Goal: Task Accomplishment & Management: Manage account settings

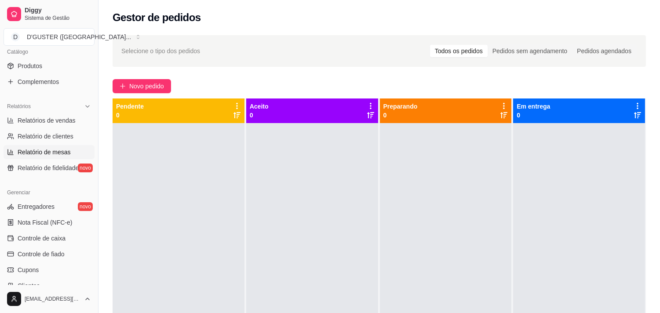
scroll to position [244, 0]
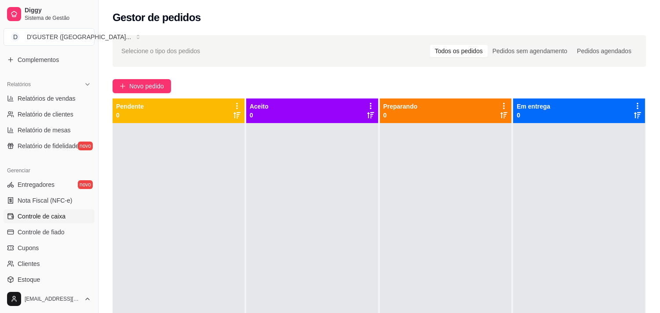
click at [58, 212] on span "Controle de caixa" at bounding box center [42, 216] width 48 height 9
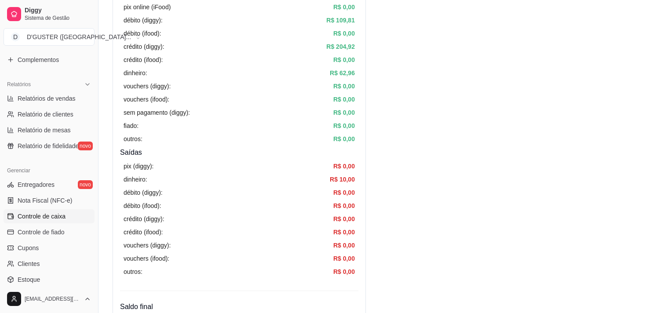
scroll to position [146, 0]
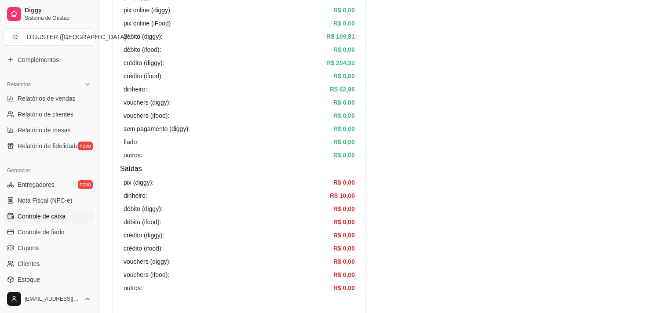
click at [87, 123] on li "Relatório de mesas" at bounding box center [49, 130] width 91 height 14
click at [68, 113] on span "Relatório de clientes" at bounding box center [46, 114] width 56 height 9
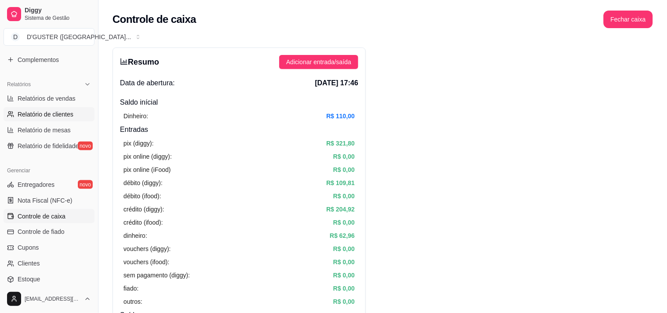
select select "30"
select select "HIGHEST_TOTAL_SPENT_WITH_ORDERS"
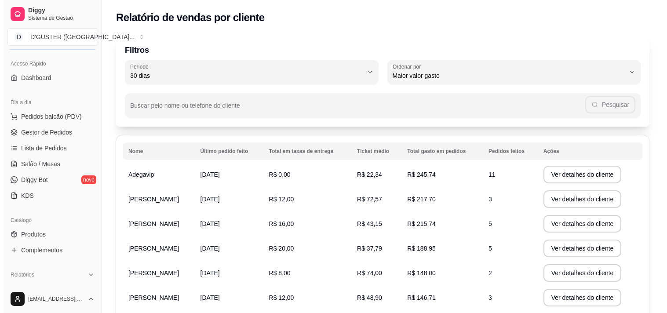
scroll to position [49, 0]
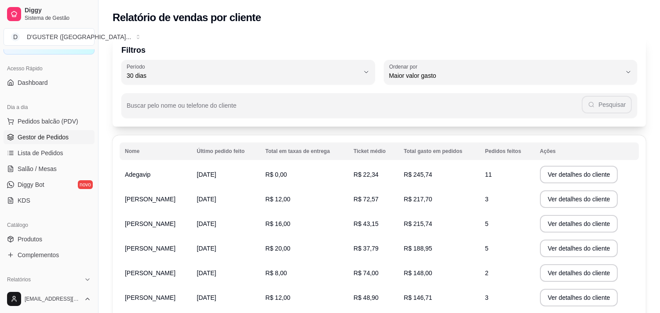
click at [54, 138] on span "Gestor de Pedidos" at bounding box center [43, 137] width 51 height 9
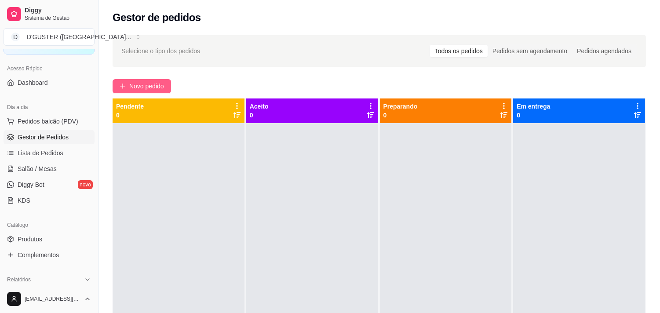
click at [150, 91] on span "Novo pedido" at bounding box center [146, 86] width 35 height 10
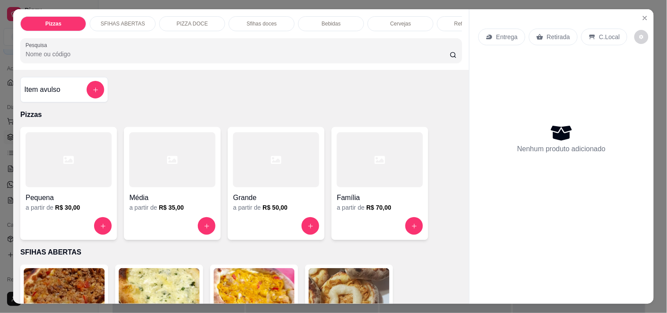
click at [499, 36] on p "Entrega" at bounding box center [507, 37] width 22 height 9
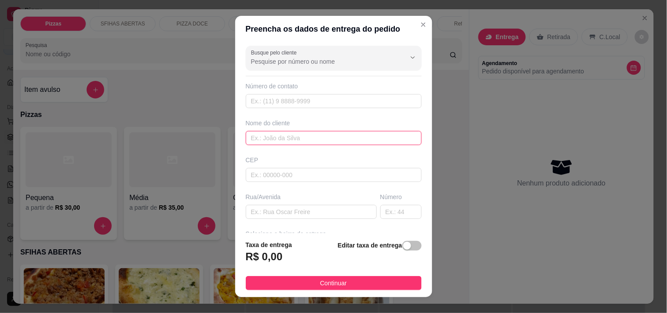
click at [324, 136] on input "text" at bounding box center [334, 138] width 176 height 14
type input "VANIA"
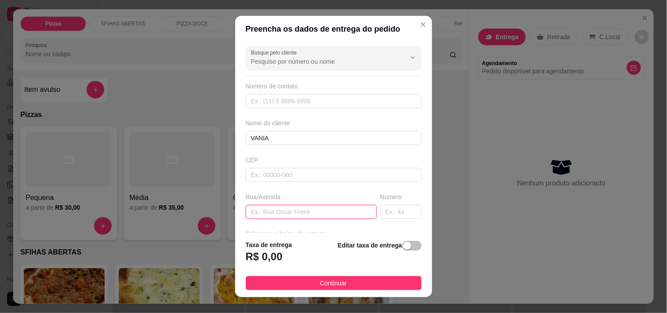
click at [323, 212] on input "text" at bounding box center [311, 212] width 131 height 14
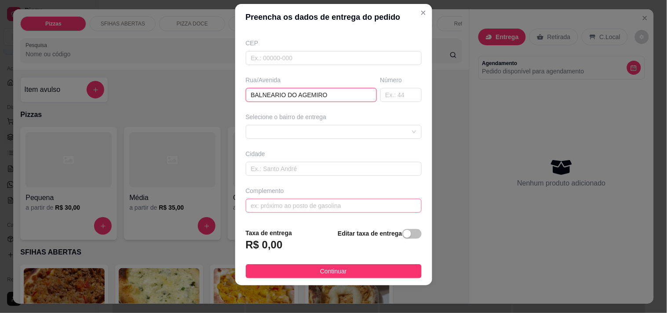
scroll to position [12, 0]
type input "BALNEARIO DO AGEMIRO"
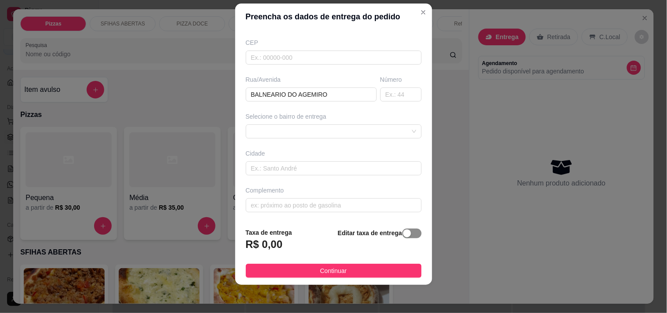
click at [403, 229] on span "button" at bounding box center [411, 234] width 19 height 10
click at [266, 249] on input "0,00" at bounding box center [293, 248] width 94 height 17
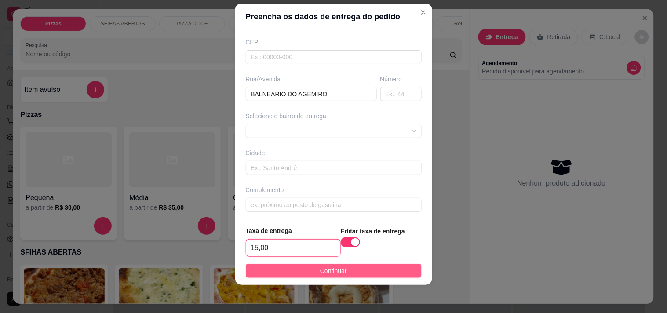
type input "15,00"
click at [370, 274] on button "Continuar" at bounding box center [334, 271] width 176 height 14
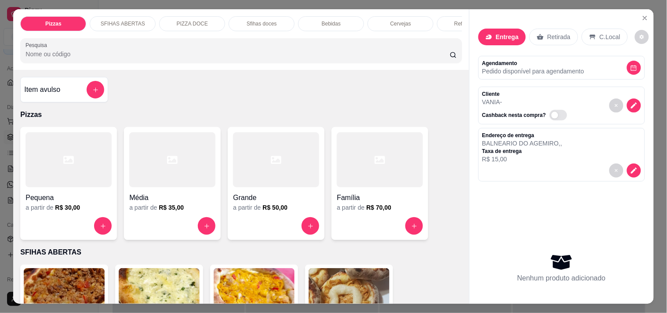
click at [391, 174] on div at bounding box center [380, 159] width 86 height 55
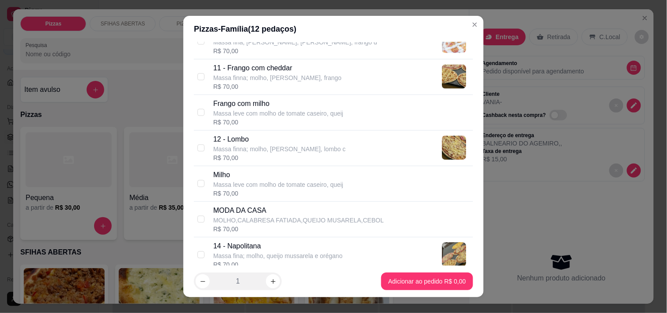
scroll to position [390, 0]
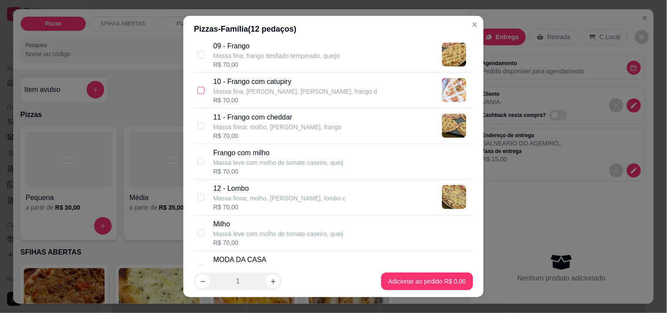
click at [200, 90] on input "checkbox" at bounding box center [200, 90] width 7 height 7
checkbox input "true"
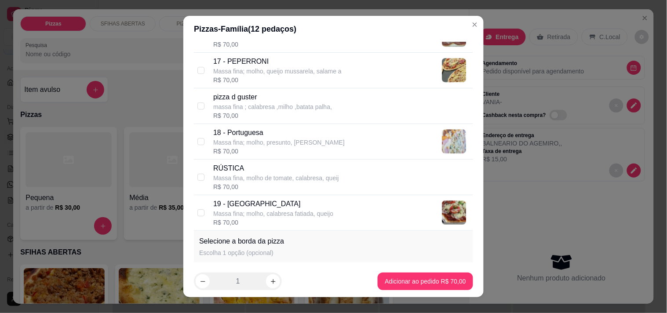
scroll to position [733, 0]
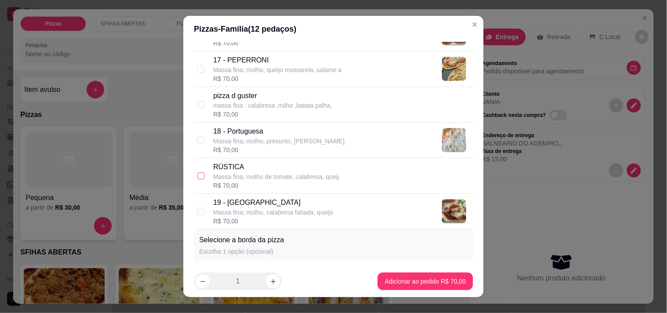
click at [197, 176] on input "checkbox" at bounding box center [200, 175] width 7 height 7
click at [198, 176] on input "checkbox" at bounding box center [200, 175] width 7 height 7
checkbox input "false"
click at [199, 210] on input "checkbox" at bounding box center [200, 211] width 7 height 7
checkbox input "true"
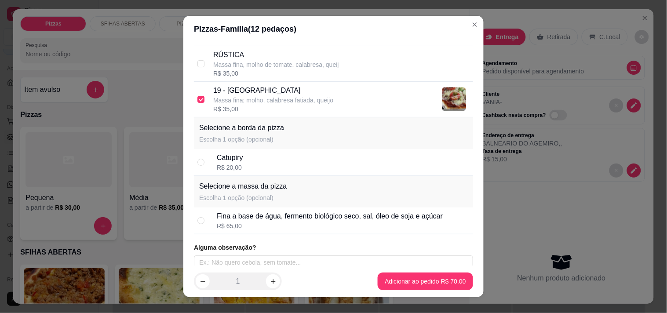
scroll to position [853, 0]
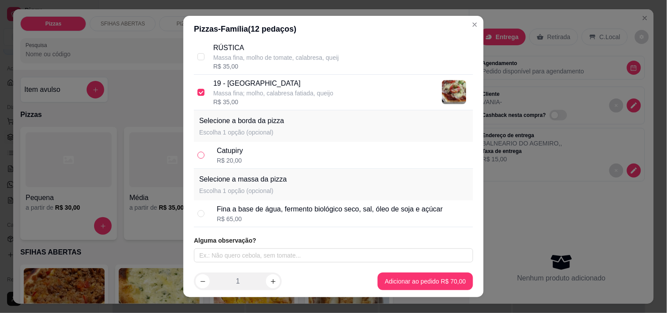
click at [197, 157] on input "radio" at bounding box center [200, 155] width 7 height 7
radio input "true"
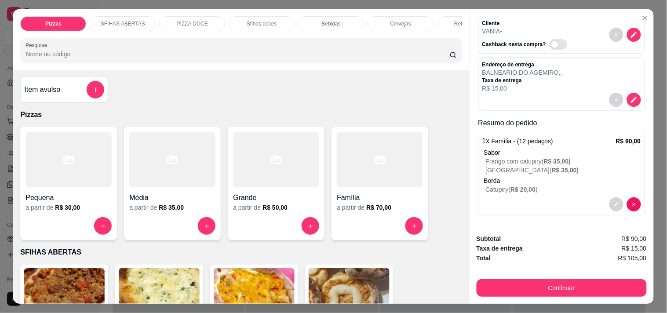
scroll to position [72, 0]
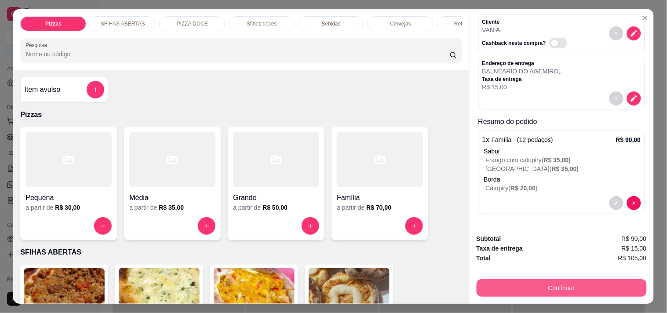
click at [595, 288] on button "Continuar" at bounding box center [562, 288] width 170 height 18
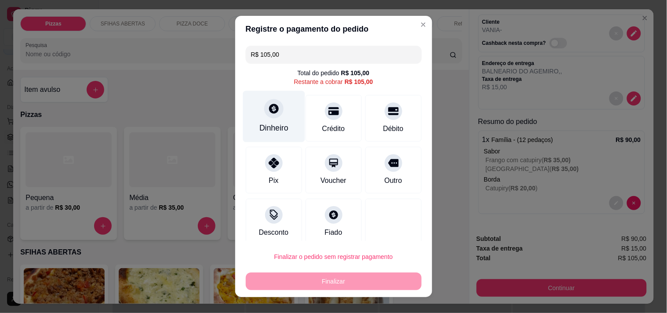
click at [264, 119] on div "Dinheiro" at bounding box center [274, 116] width 62 height 51
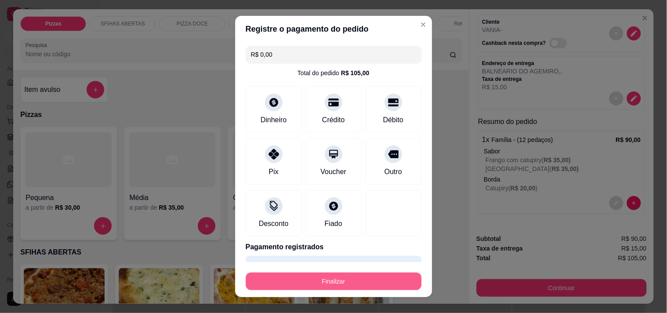
click at [348, 290] on button "Finalizar" at bounding box center [334, 282] width 176 height 18
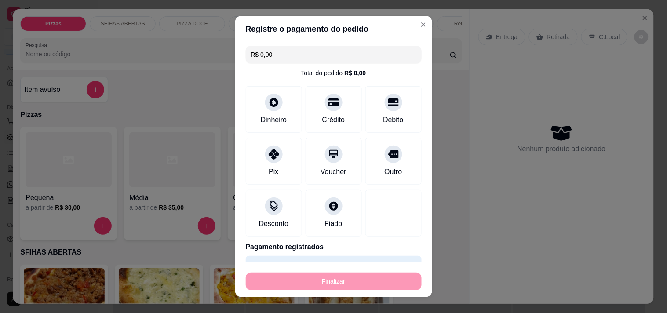
type input "-R$ 105,00"
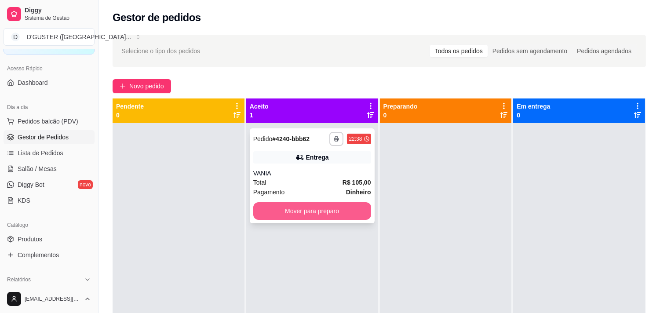
click at [338, 217] on button "Mover para preparo" at bounding box center [312, 211] width 118 height 18
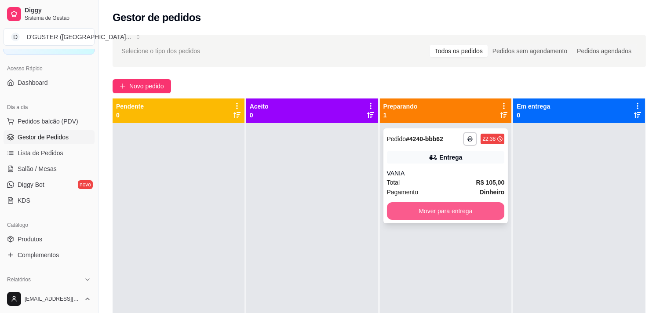
click at [430, 209] on button "Mover para entrega" at bounding box center [446, 211] width 118 height 18
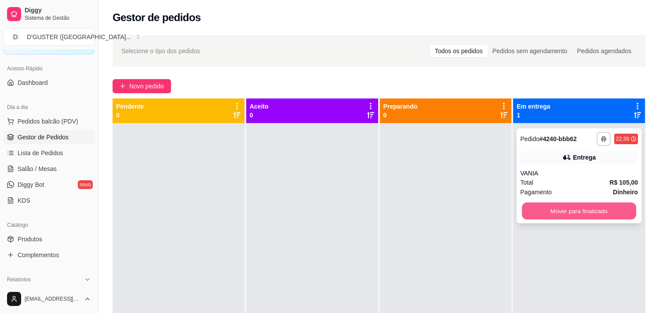
click at [553, 205] on button "Mover para finalizado" at bounding box center [579, 211] width 114 height 17
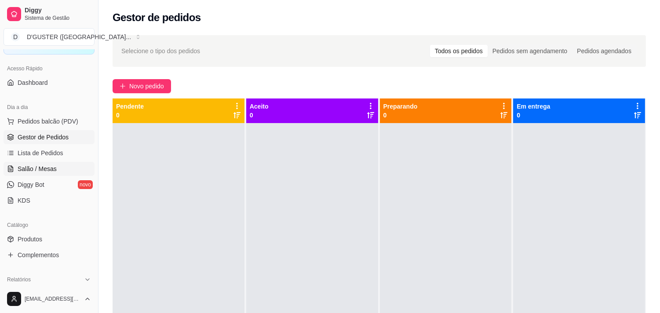
click at [16, 168] on link "Salão / Mesas" at bounding box center [49, 169] width 91 height 14
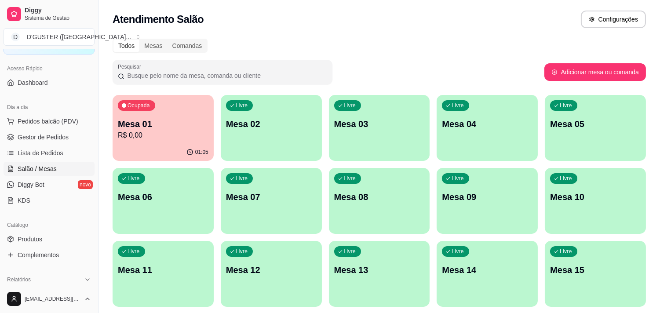
click at [154, 127] on p "Mesa 01" at bounding box center [163, 124] width 91 height 12
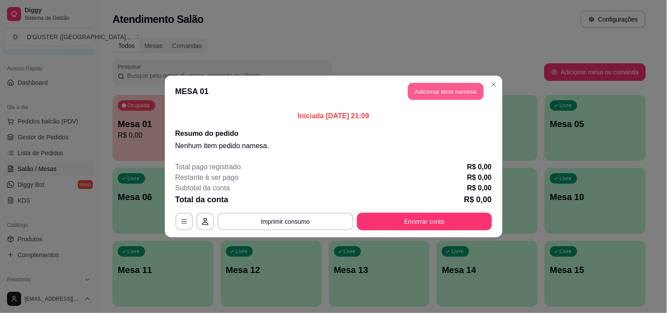
click at [446, 90] on button "Adicionar itens na mesa" at bounding box center [446, 91] width 76 height 17
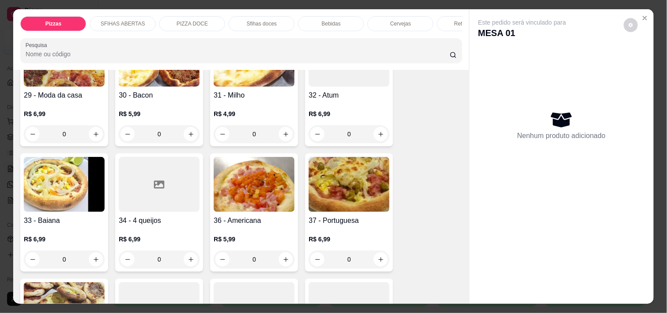
scroll to position [489, 0]
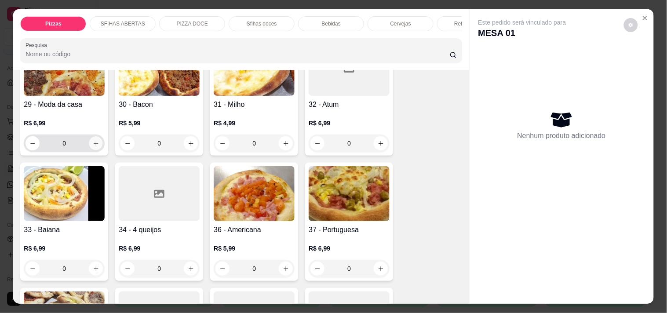
click at [93, 140] on icon "increase-product-quantity" at bounding box center [96, 143] width 7 height 7
type input "1"
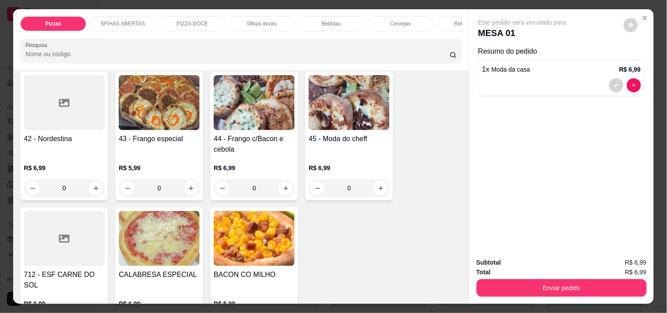
scroll to position [929, 0]
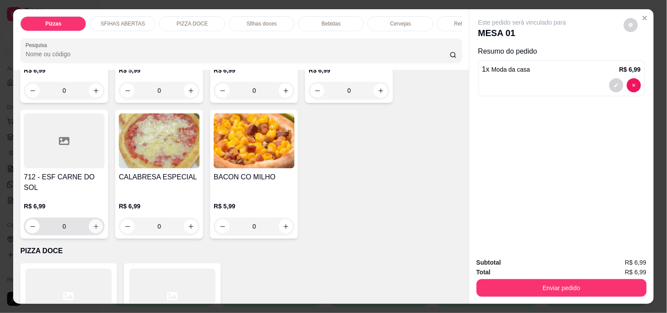
click at [89, 219] on button "increase-product-quantity" at bounding box center [96, 226] width 14 height 14
type input "1"
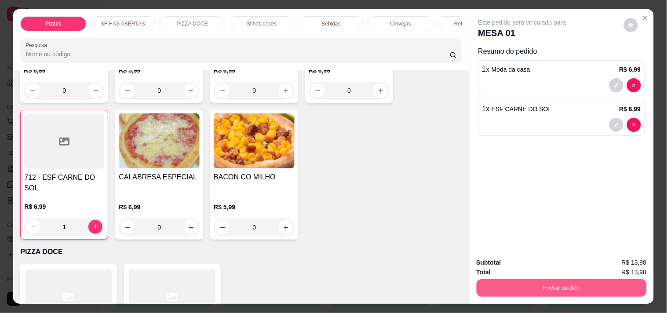
click at [531, 286] on button "Enviar pedido" at bounding box center [562, 288] width 170 height 18
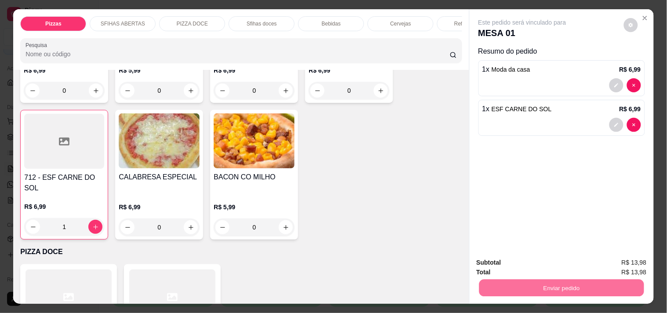
click at [517, 264] on button "Não registrar e enviar pedido" at bounding box center [532, 263] width 89 height 16
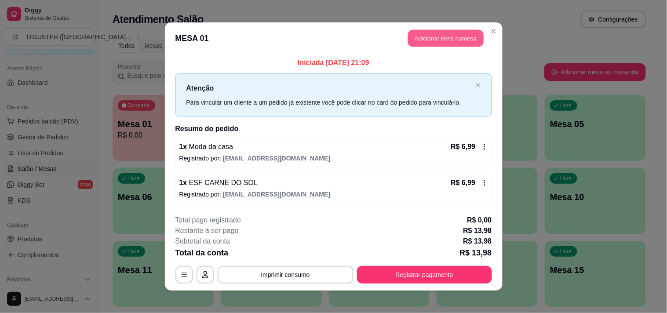
click at [416, 41] on button "Adicionar itens na mesa" at bounding box center [446, 38] width 76 height 17
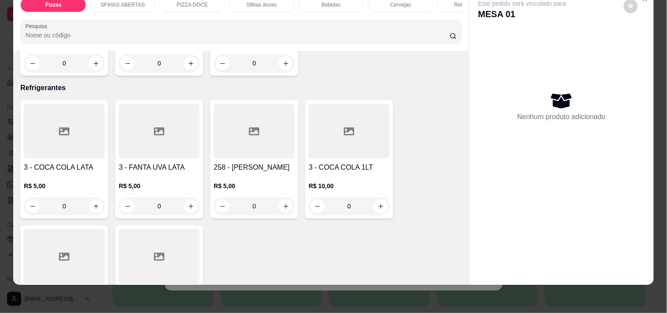
scroll to position [2296, 0]
click at [93, 204] on icon "increase-product-quantity" at bounding box center [96, 207] width 7 height 7
type input "1"
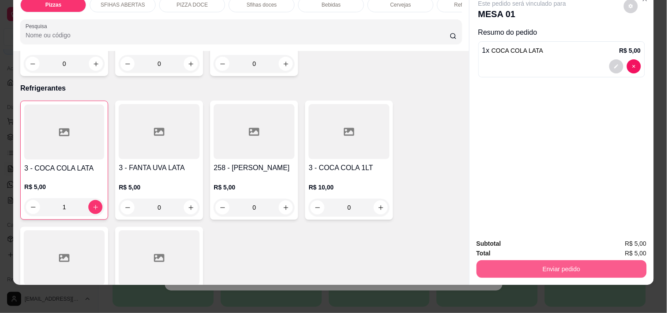
click at [549, 260] on button "Enviar pedido" at bounding box center [562, 269] width 170 height 18
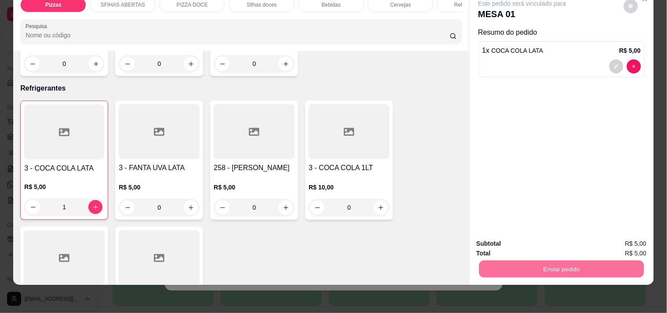
click at [519, 239] on button "Não registrar e enviar pedido" at bounding box center [532, 240] width 89 height 16
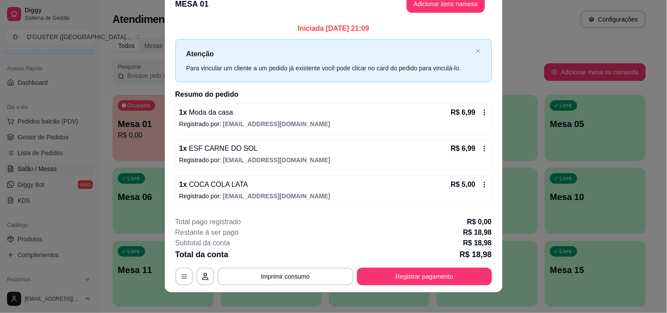
scroll to position [23, 0]
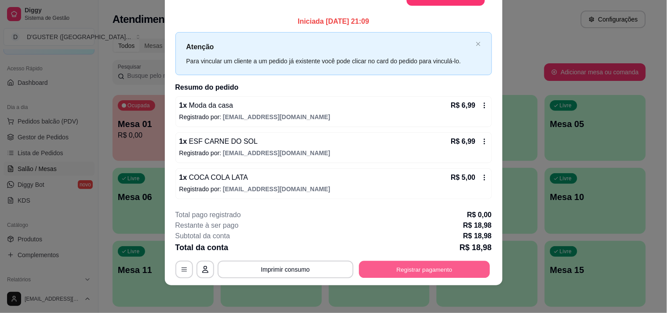
click at [446, 270] on button "Registrar pagamento" at bounding box center [424, 269] width 131 height 17
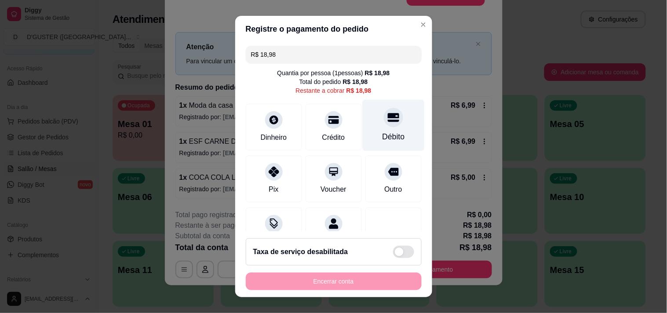
click at [382, 137] on div "Débito" at bounding box center [393, 136] width 22 height 11
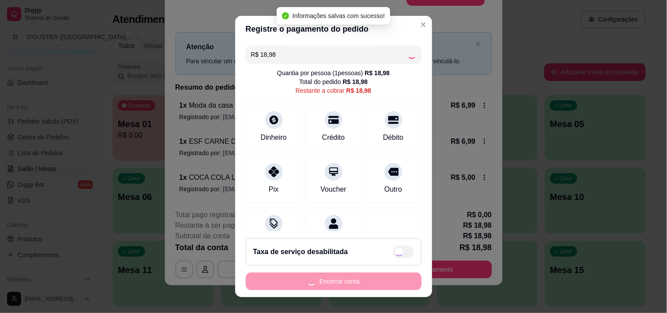
type input "R$ 0,00"
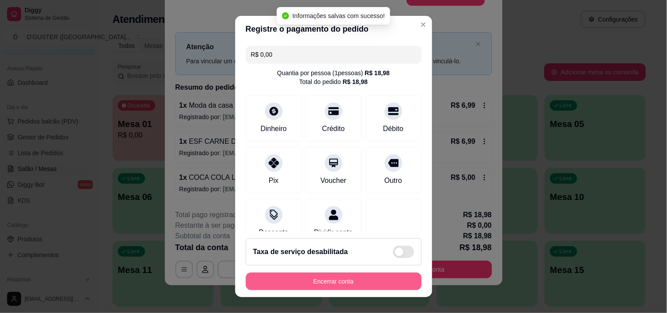
click at [360, 279] on button "Encerrar conta" at bounding box center [334, 282] width 176 height 18
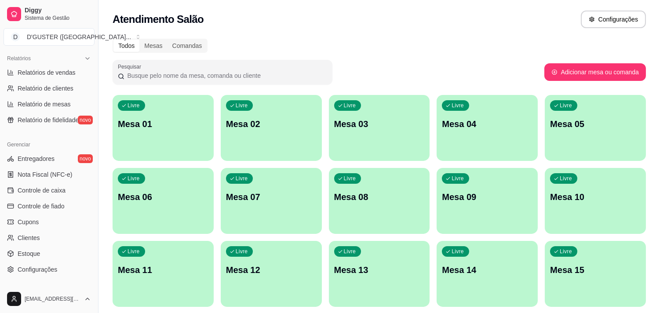
scroll to position [293, 0]
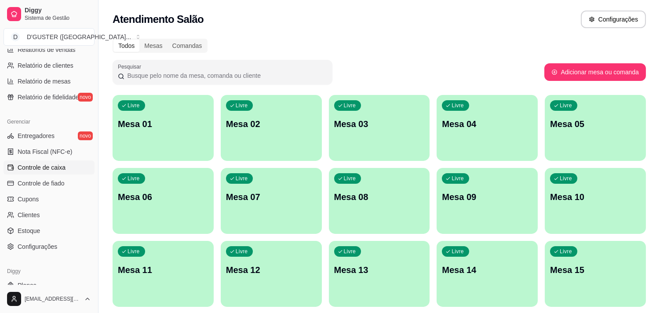
click at [36, 166] on span "Controle de caixa" at bounding box center [42, 167] width 48 height 9
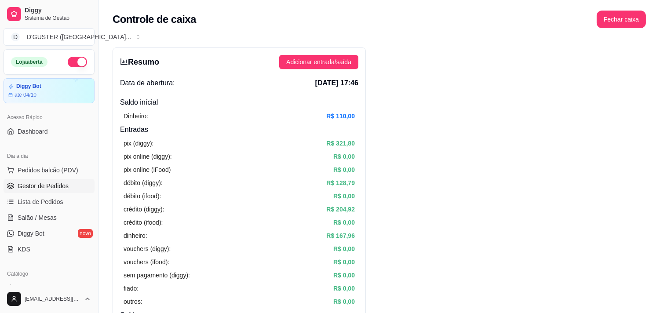
click at [56, 183] on span "Gestor de Pedidos" at bounding box center [43, 186] width 51 height 9
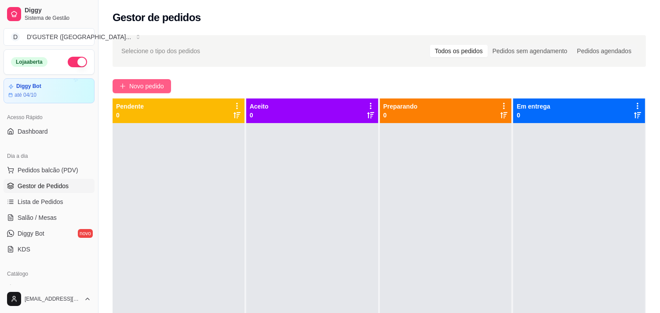
click at [131, 87] on span "Novo pedido" at bounding box center [146, 86] width 35 height 10
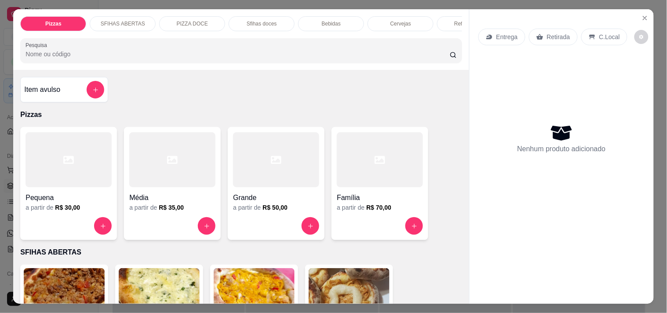
click at [496, 33] on p "Entrega" at bounding box center [507, 37] width 22 height 9
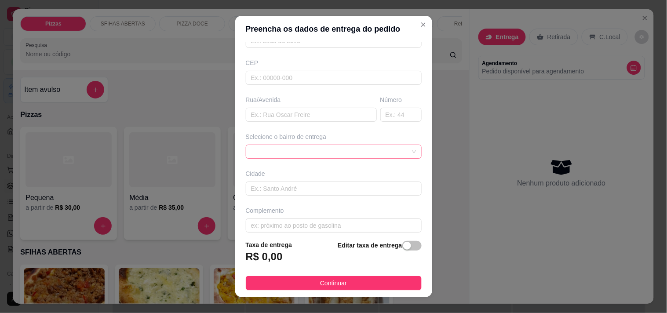
scroll to position [98, 0]
click at [311, 113] on input "text" at bounding box center [311, 114] width 131 height 14
type input "RUA [PERSON_NAME]"
click at [385, 116] on input "text" at bounding box center [400, 114] width 41 height 14
click at [346, 150] on div at bounding box center [334, 151] width 176 height 14
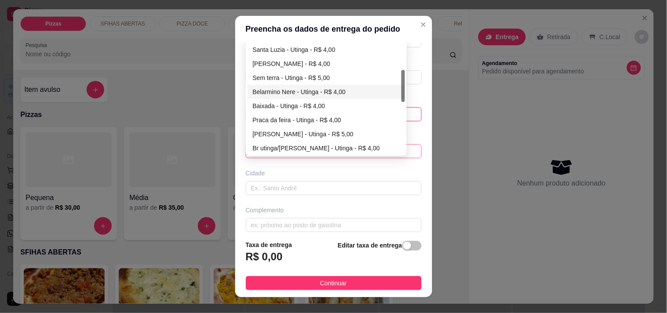
type input "25"
click at [315, 94] on div "Belarmino Nere - Utinga - R$ 4,00" at bounding box center [326, 92] width 147 height 10
type input "Utinga"
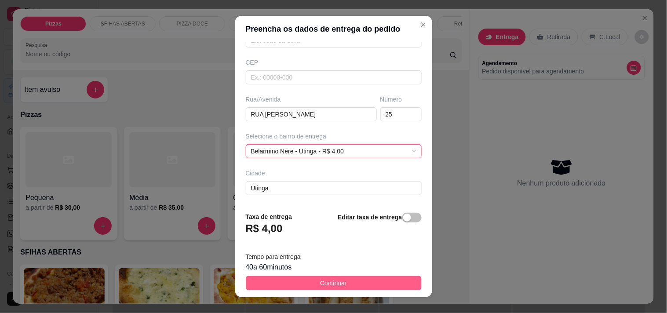
click at [358, 278] on button "Continuar" at bounding box center [334, 283] width 176 height 14
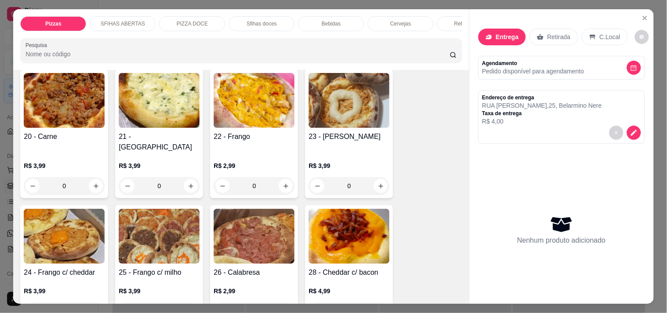
scroll to position [244, 0]
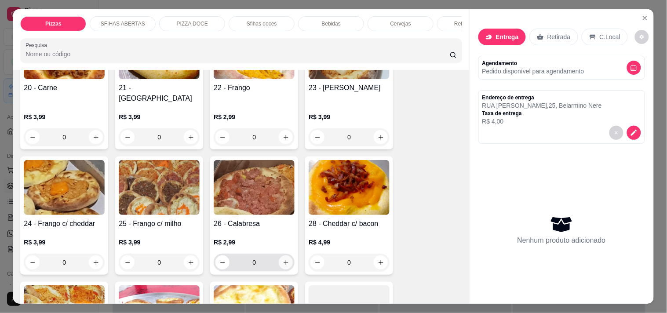
click at [288, 255] on button "increase-product-quantity" at bounding box center [286, 262] width 14 height 14
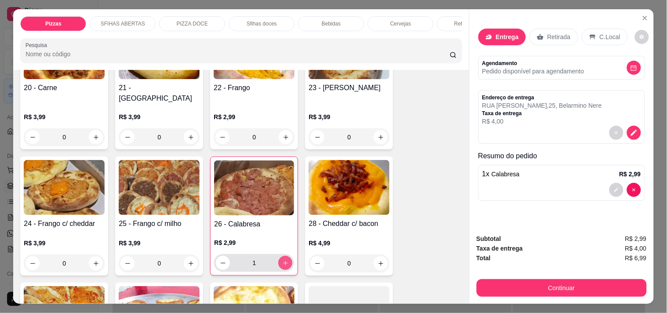
click at [286, 256] on button "increase-product-quantity" at bounding box center [285, 263] width 14 height 14
click at [286, 256] on button "increase-product-quantity" at bounding box center [286, 263] width 14 height 14
click at [286, 256] on button "increase-product-quantity" at bounding box center [285, 263] width 14 height 14
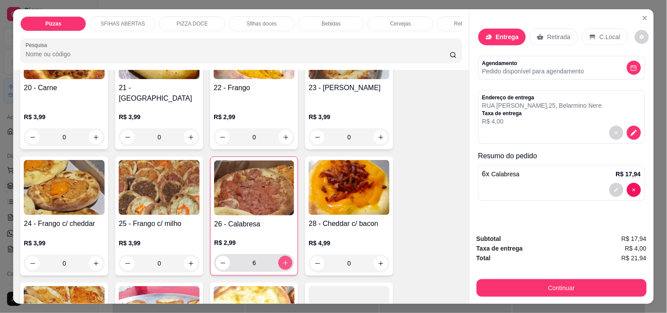
click at [286, 256] on button "increase-product-quantity" at bounding box center [285, 263] width 14 height 14
type input "8"
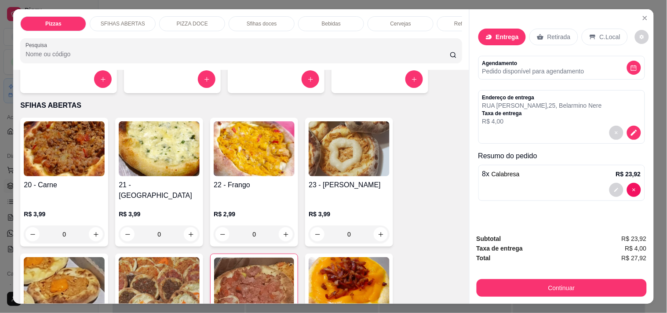
scroll to position [146, 0]
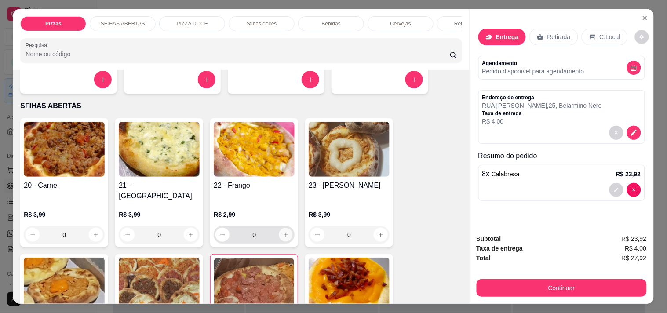
click at [282, 228] on button "increase-product-quantity" at bounding box center [286, 235] width 14 height 14
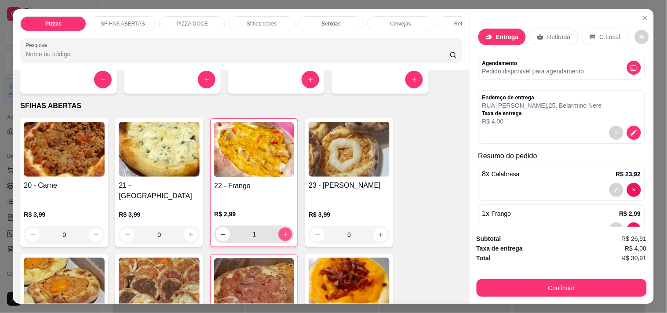
click at [282, 231] on icon "increase-product-quantity" at bounding box center [285, 234] width 7 height 7
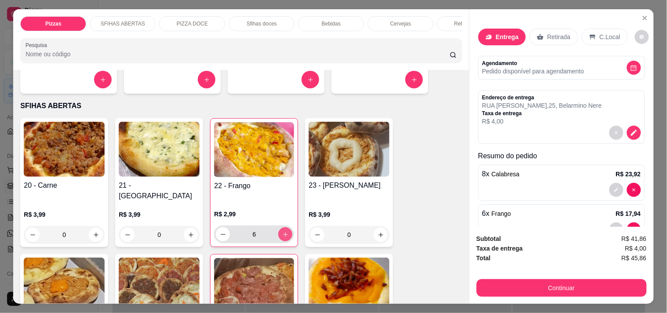
click at [282, 231] on icon "increase-product-quantity" at bounding box center [285, 234] width 7 height 7
type input "7"
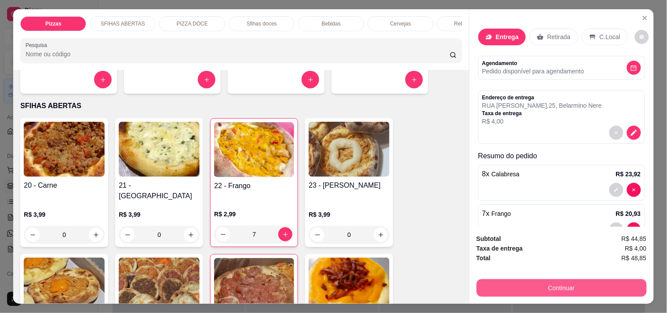
click at [492, 279] on button "Continuar" at bounding box center [562, 288] width 170 height 18
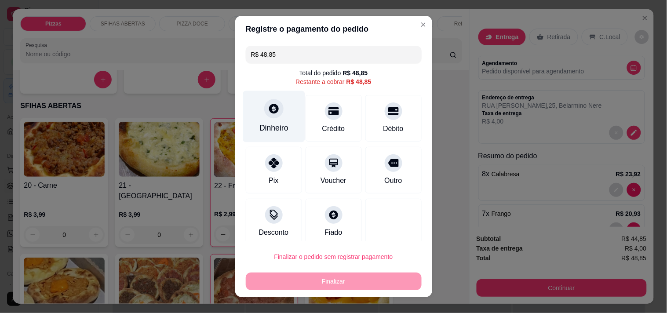
click at [268, 112] on icon at bounding box center [273, 108] width 11 height 11
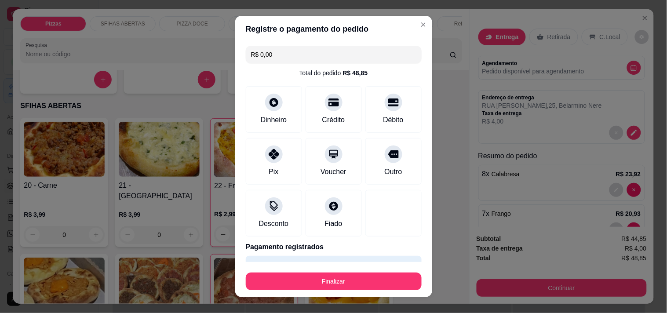
type input "R$ 0,00"
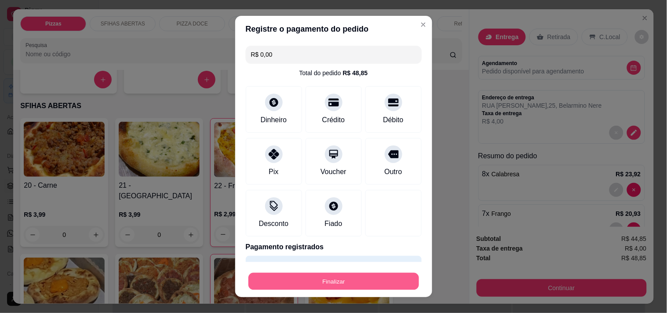
click at [322, 282] on button "Finalizar" at bounding box center [333, 281] width 171 height 17
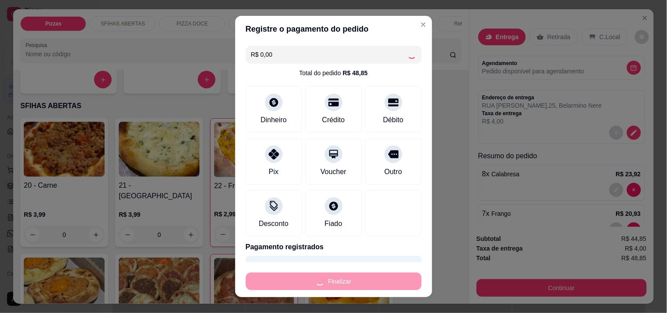
type input "0"
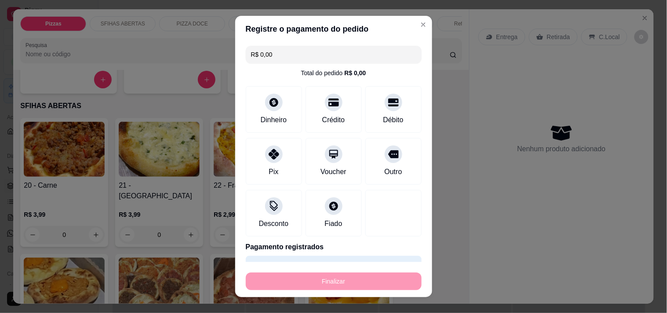
type input "-R$ 48,85"
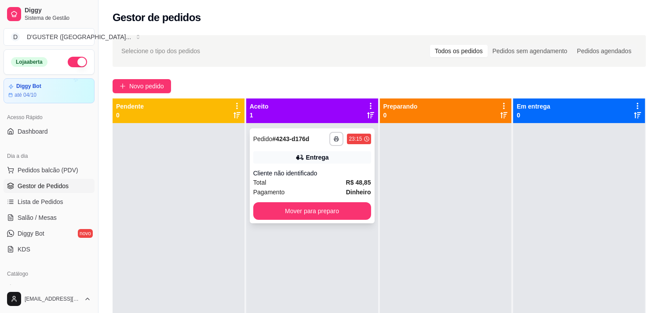
click at [325, 186] on div "Total R$ 48,85" at bounding box center [312, 183] width 118 height 10
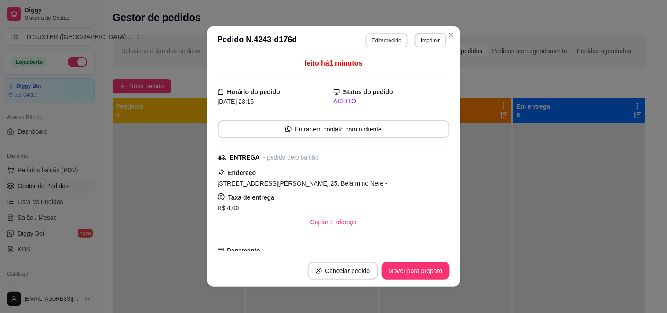
click at [376, 43] on button "Editar pedido" at bounding box center [387, 40] width 42 height 14
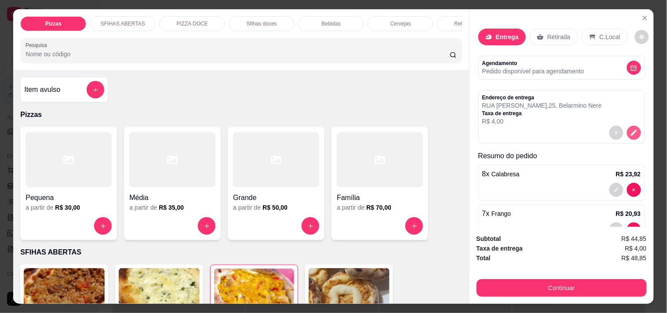
click at [630, 129] on icon "decrease-product-quantity" at bounding box center [634, 133] width 8 height 8
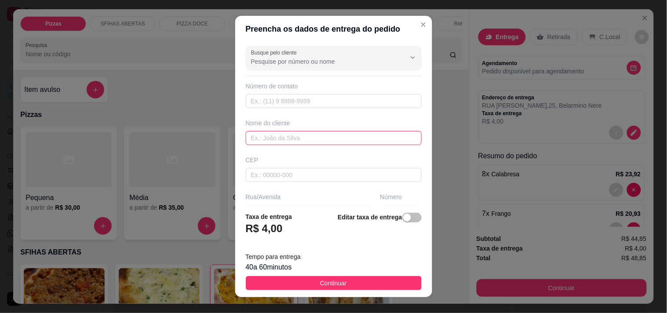
click at [296, 135] on input "text" at bounding box center [334, 138] width 176 height 14
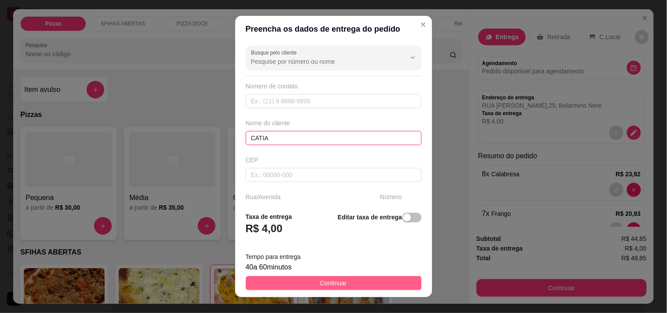
type input "CATIA"
click at [380, 284] on button "Continuar" at bounding box center [334, 283] width 176 height 14
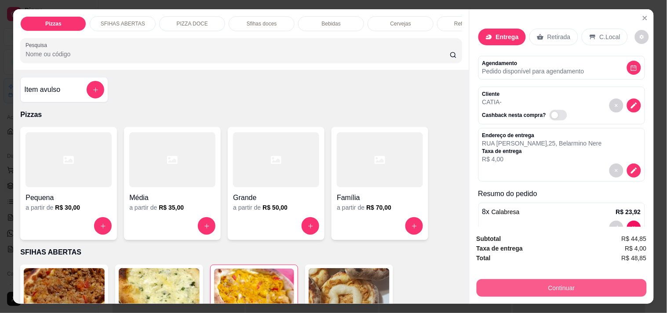
click at [537, 289] on button "Continuar" at bounding box center [562, 288] width 170 height 18
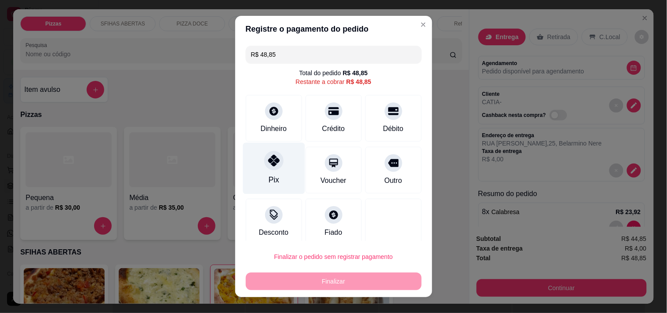
click at [268, 162] on icon at bounding box center [273, 160] width 11 height 11
type input "R$ 0,00"
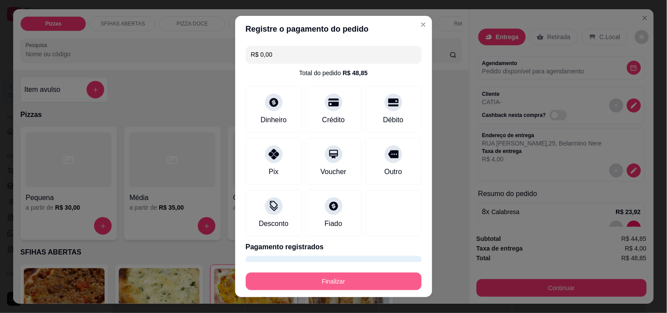
click at [359, 285] on button "Finalizar" at bounding box center [334, 282] width 176 height 18
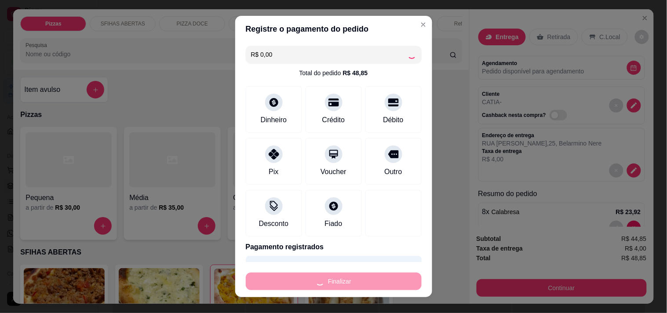
type input "0"
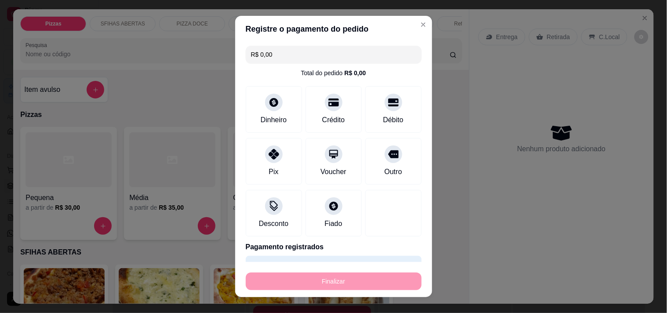
type input "-R$ 48,85"
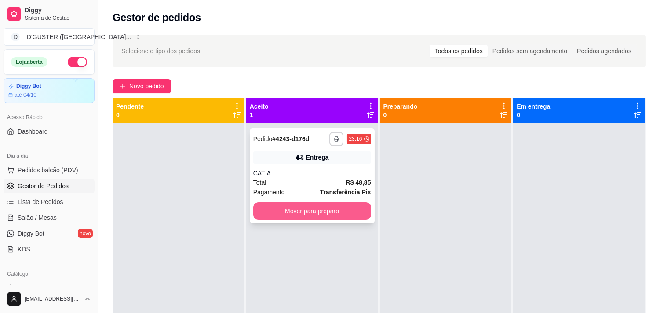
click at [346, 209] on button "Mover para preparo" at bounding box center [312, 211] width 118 height 18
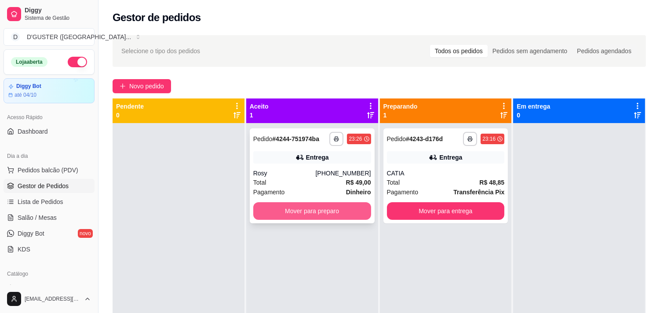
click at [335, 212] on button "Mover para preparo" at bounding box center [312, 211] width 118 height 18
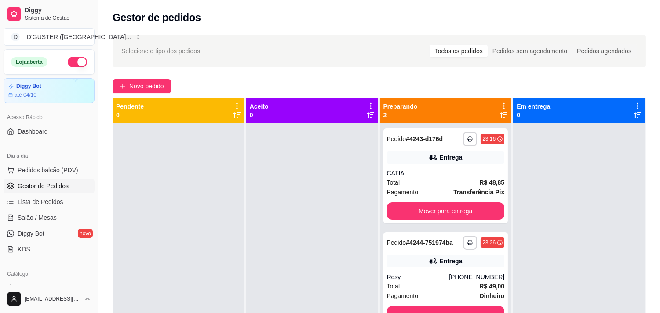
click at [160, 77] on div "**********" at bounding box center [380, 226] width 562 height 392
click at [160, 79] on button "Novo pedido" at bounding box center [142, 86] width 58 height 14
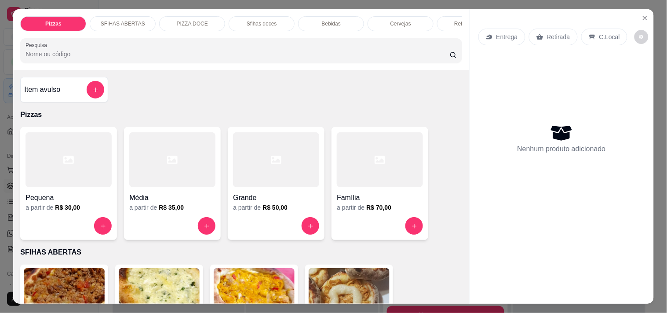
click at [506, 33] on p "Entrega" at bounding box center [507, 37] width 22 height 9
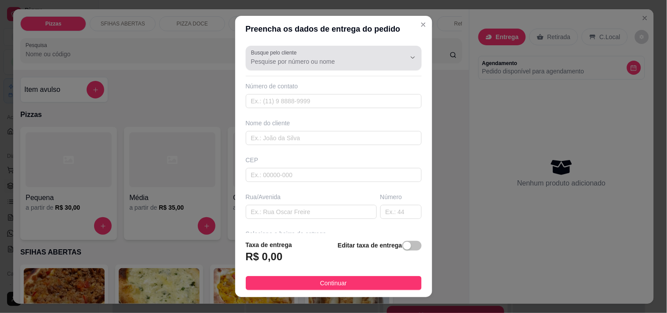
click at [310, 54] on div at bounding box center [333, 58] width 165 height 18
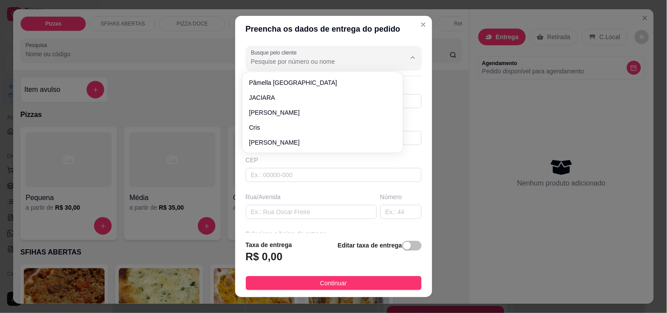
click at [358, 62] on input "Busque pelo cliente" at bounding box center [321, 61] width 141 height 9
click at [409, 55] on icon "Show suggestions" at bounding box center [412, 57] width 7 height 7
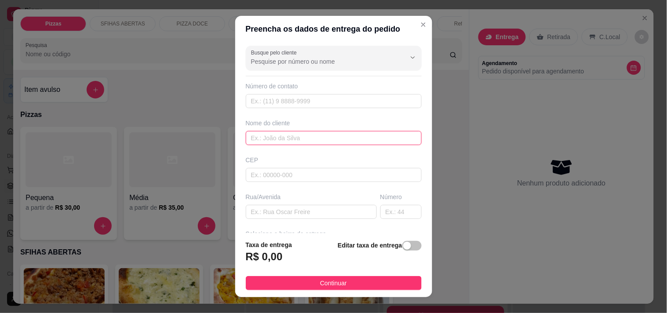
click at [349, 142] on input "text" at bounding box center [334, 138] width 176 height 14
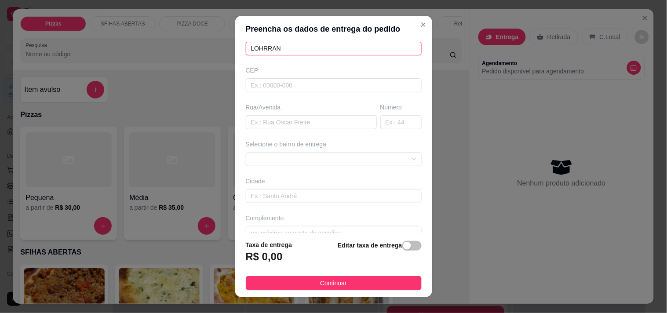
scroll to position [98, 0]
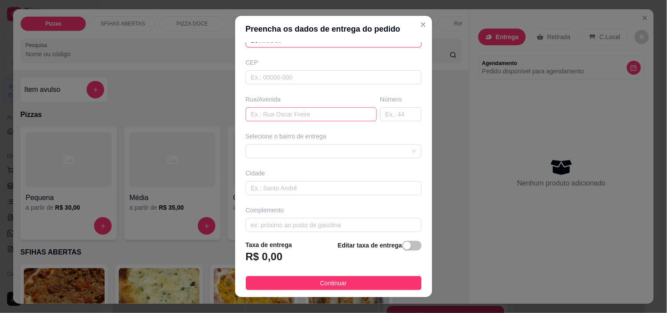
type input "LOHRRAN"
click at [309, 120] on input "text" at bounding box center [311, 114] width 131 height 14
click at [333, 145] on div at bounding box center [334, 151] width 176 height 14
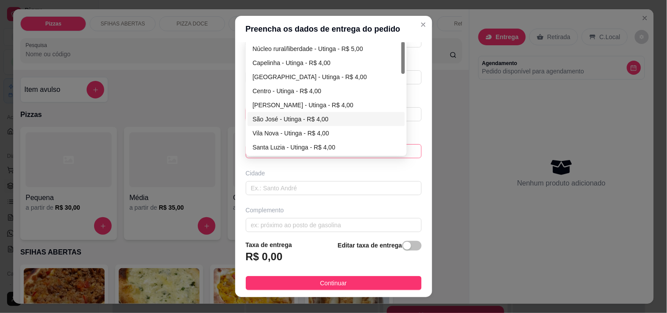
type input "RUA [DATE]"
click at [311, 122] on div "São José - Utinga - R$ 4,00" at bounding box center [326, 119] width 147 height 10
type input "Utinga"
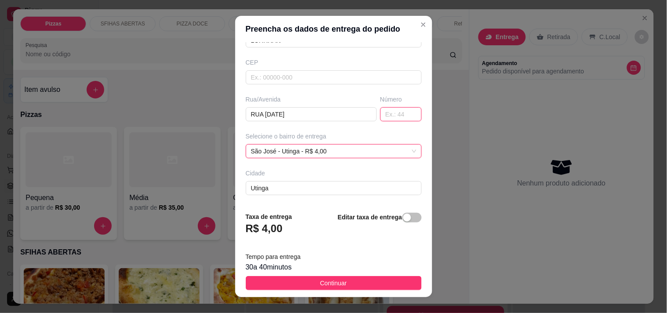
click at [398, 120] on input "text" at bounding box center [400, 114] width 41 height 14
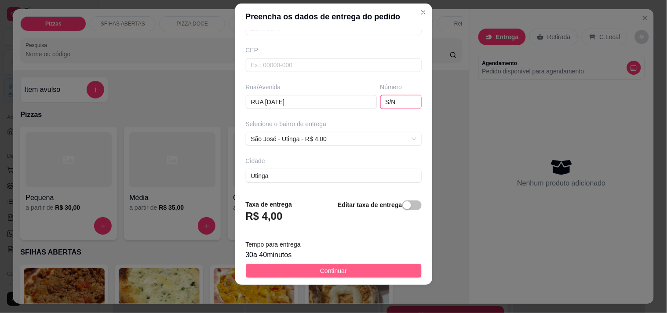
type input "S/N"
click at [368, 272] on button "Continuar" at bounding box center [334, 271] width 176 height 14
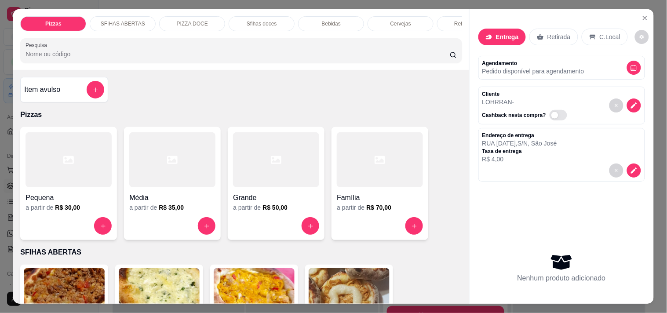
click at [379, 195] on div "Família" at bounding box center [380, 195] width 86 height 16
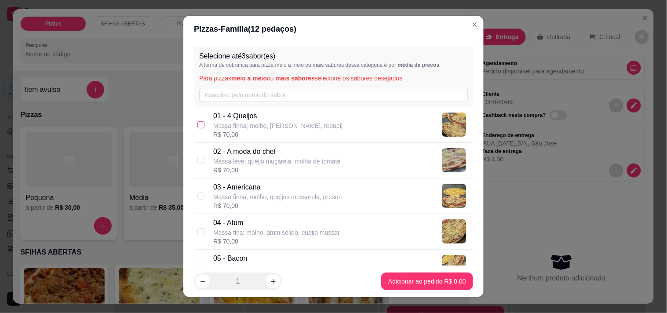
click at [197, 120] on label at bounding box center [200, 125] width 7 height 10
click at [197, 121] on input "checkbox" at bounding box center [200, 124] width 7 height 7
click at [198, 128] on input "checkbox" at bounding box center [200, 124] width 7 height 7
checkbox input "true"
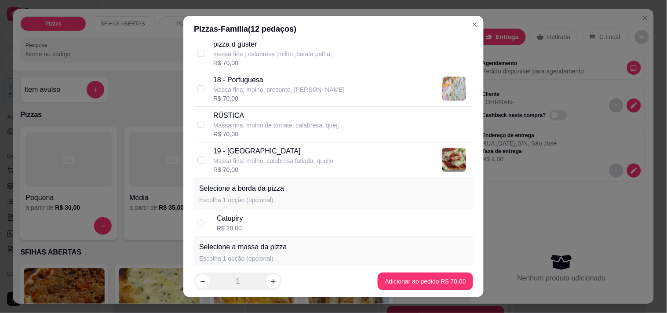
scroll to position [781, 0]
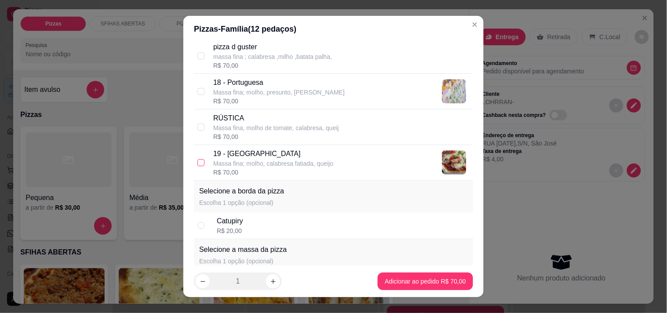
click at [198, 161] on input "checkbox" at bounding box center [200, 162] width 7 height 7
checkbox input "true"
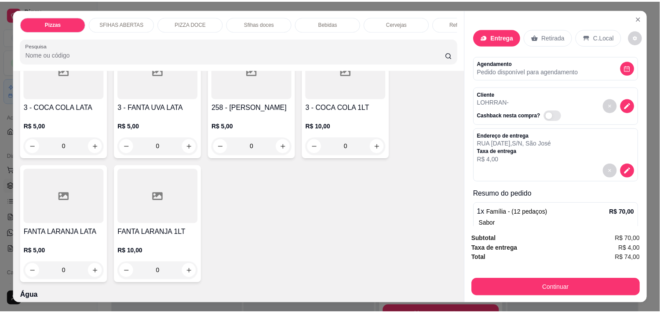
scroll to position [2334, 0]
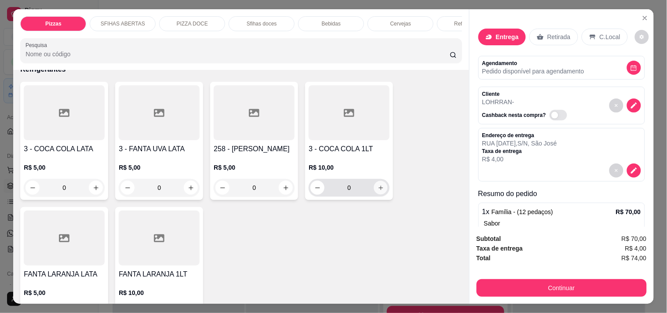
click at [379, 186] on icon "increase-product-quantity" at bounding box center [381, 188] width 4 height 4
type input "1"
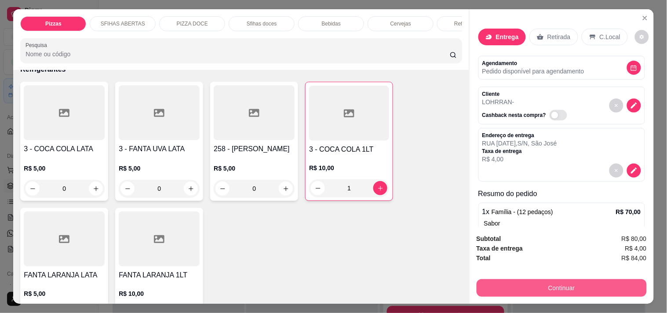
click at [589, 288] on button "Continuar" at bounding box center [562, 288] width 170 height 18
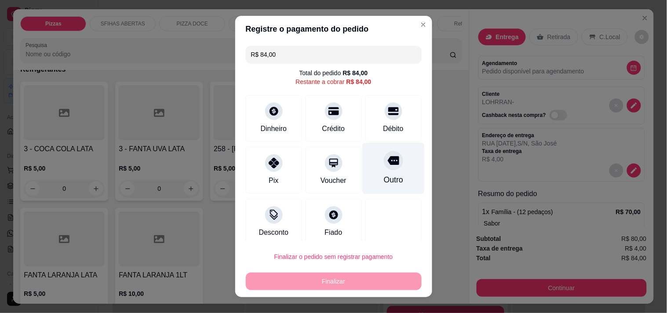
click at [383, 177] on div "Outro" at bounding box center [392, 179] width 19 height 11
type input "R$ 0,00"
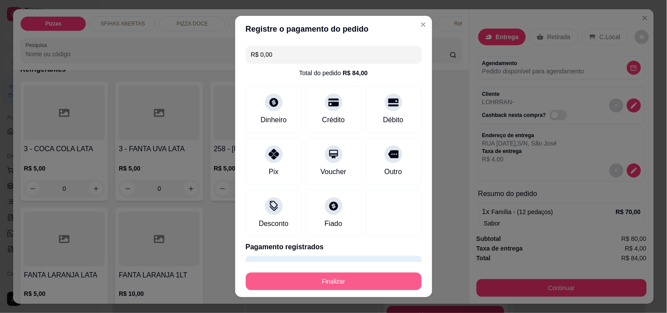
click at [349, 288] on button "Finalizar" at bounding box center [334, 282] width 176 height 18
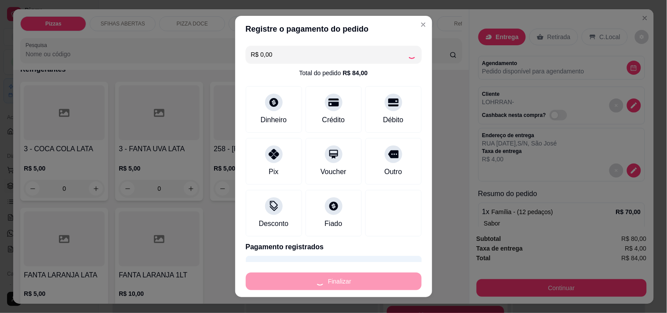
type input "0"
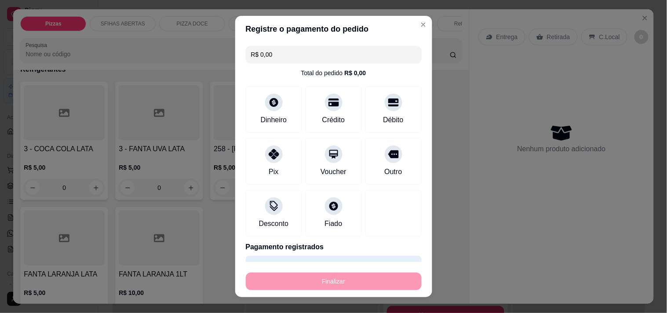
type input "-R$ 84,00"
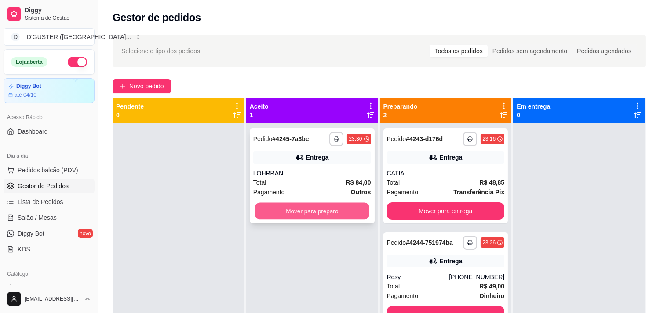
click at [294, 211] on button "Mover para preparo" at bounding box center [312, 211] width 114 height 17
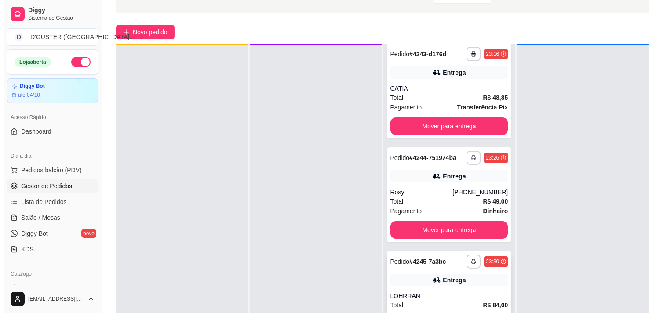
scroll to position [134, 0]
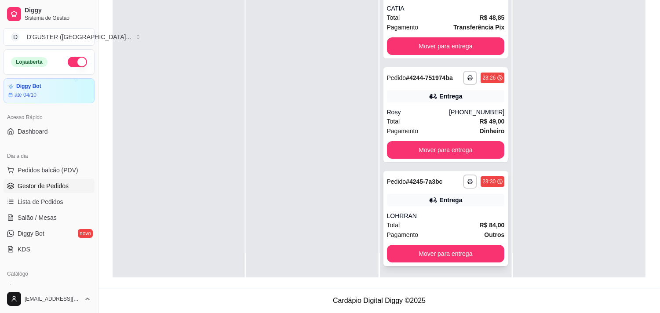
click at [449, 219] on div "LOHRRAN" at bounding box center [446, 216] width 118 height 9
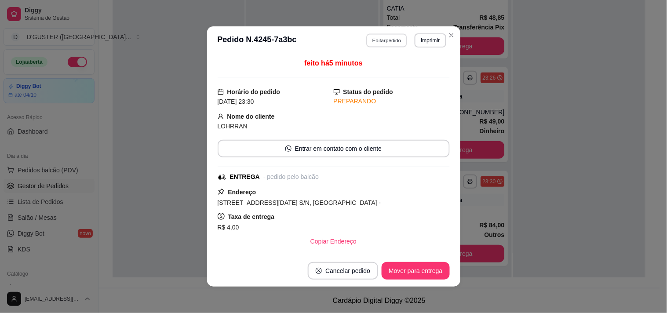
click at [382, 43] on button "Editar pedido" at bounding box center [386, 40] width 41 height 14
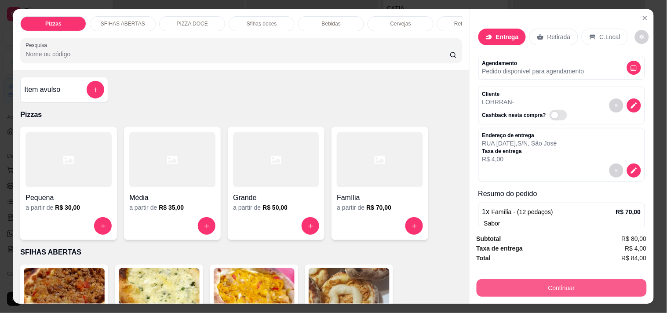
click at [576, 281] on button "Continuar" at bounding box center [562, 288] width 170 height 18
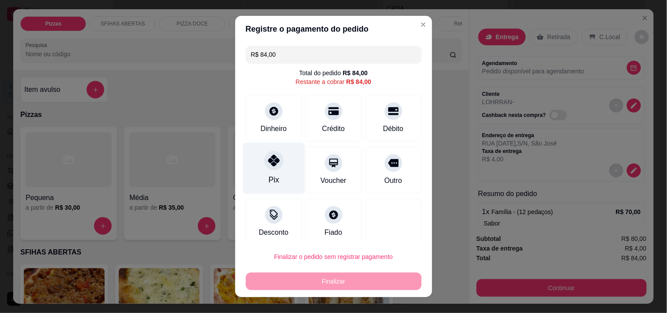
click at [278, 174] on div "Pix" at bounding box center [274, 167] width 62 height 51
type input "R$ 0,00"
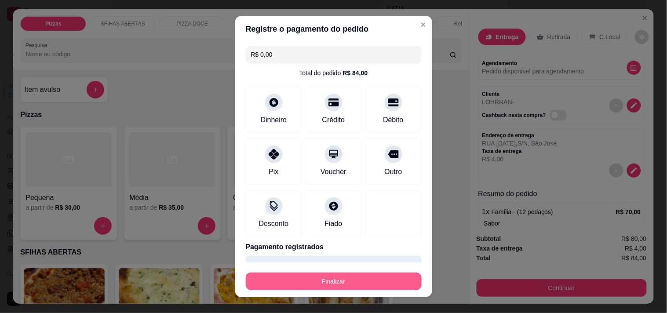
click at [390, 283] on button "Finalizar" at bounding box center [334, 282] width 176 height 18
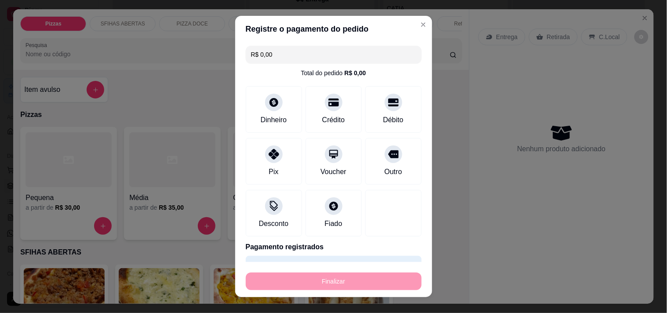
type input "0"
type input "-R$ 84,00"
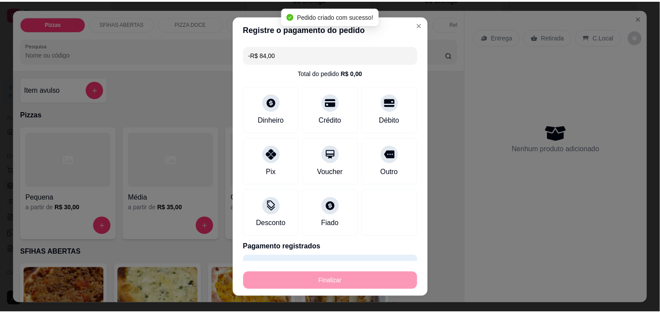
scroll to position [0, 0]
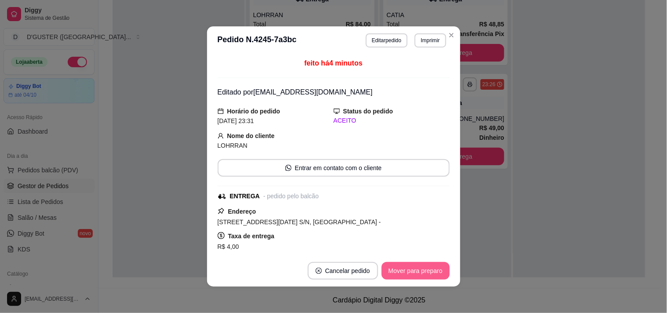
click at [407, 271] on button "Mover para preparo" at bounding box center [416, 271] width 68 height 18
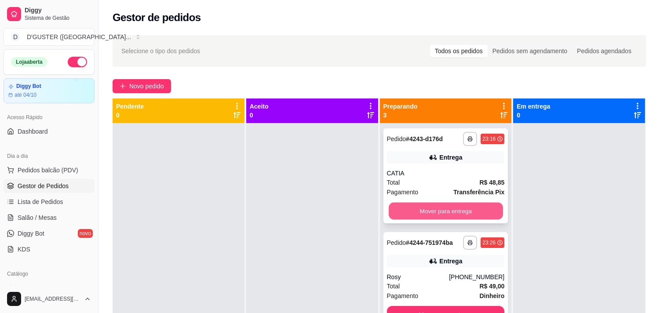
click at [445, 213] on button "Mover para entrega" at bounding box center [446, 211] width 114 height 17
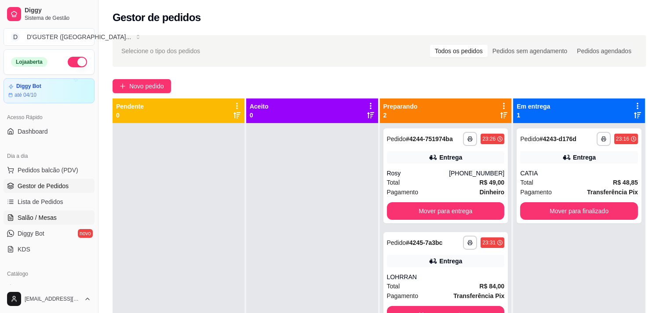
click at [32, 219] on span "Salão / Mesas" at bounding box center [37, 217] width 39 height 9
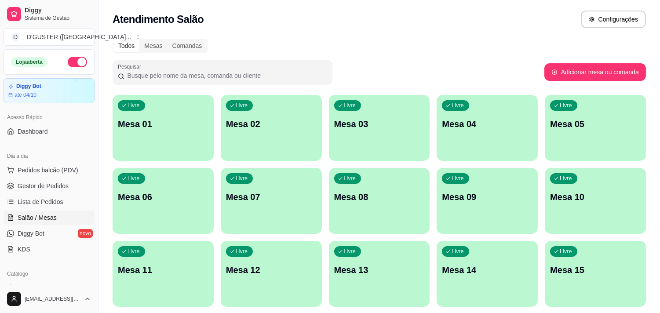
click at [157, 128] on p "Mesa 01" at bounding box center [163, 124] width 91 height 12
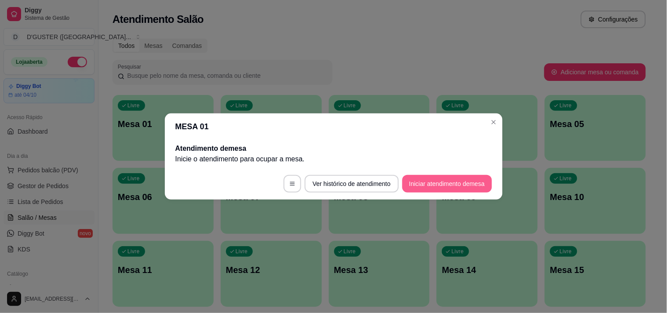
click at [423, 182] on button "Iniciar atendimento de mesa" at bounding box center [447, 184] width 90 height 18
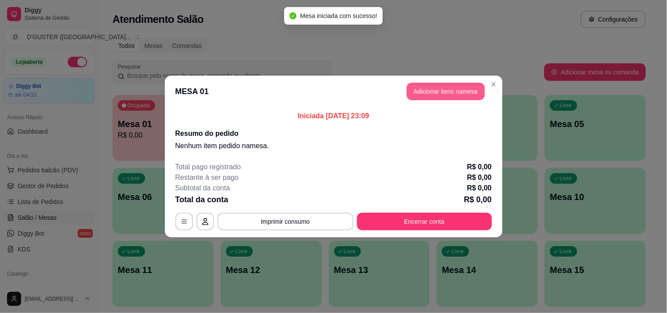
click at [446, 93] on button "Adicionar itens na mesa" at bounding box center [446, 92] width 78 height 18
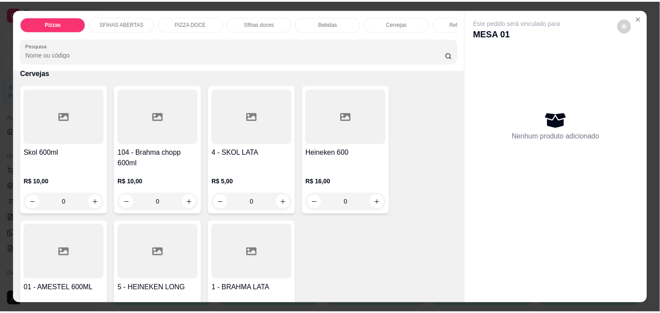
scroll to position [2101, 0]
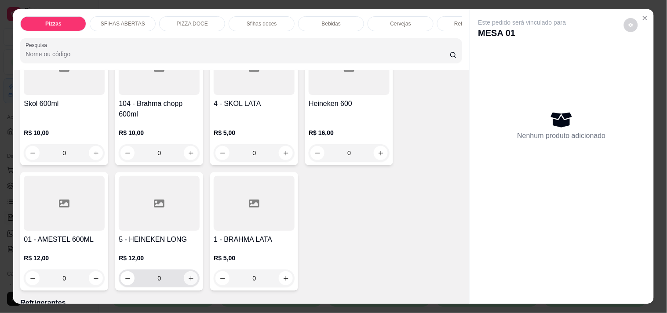
click at [191, 271] on button "increase-product-quantity" at bounding box center [191, 278] width 14 height 14
type input "1"
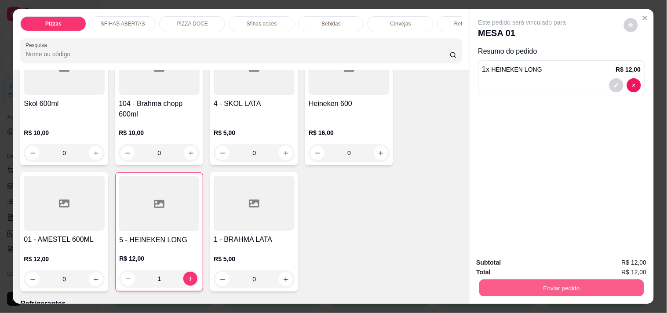
click at [521, 281] on button "Enviar pedido" at bounding box center [561, 287] width 165 height 17
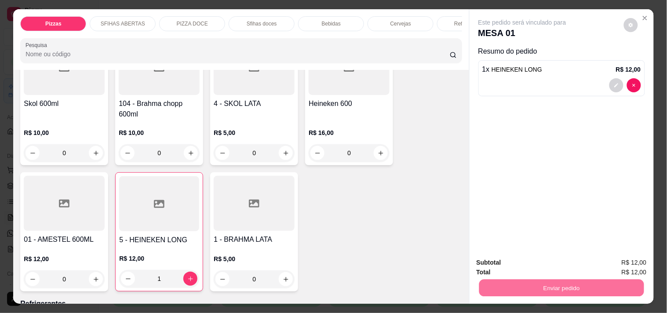
click at [548, 261] on button "Não registrar e enviar pedido" at bounding box center [532, 262] width 89 height 16
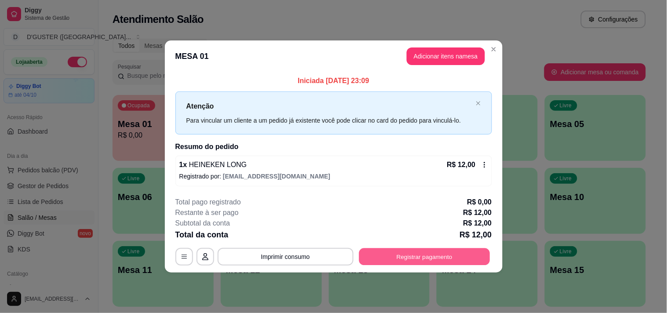
click at [459, 255] on button "Registrar pagamento" at bounding box center [424, 256] width 131 height 17
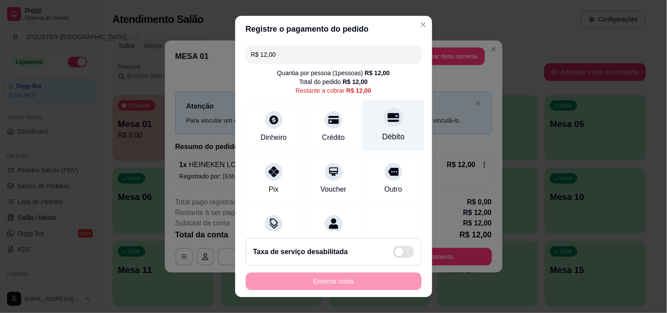
click at [384, 128] on div "Débito" at bounding box center [393, 124] width 62 height 51
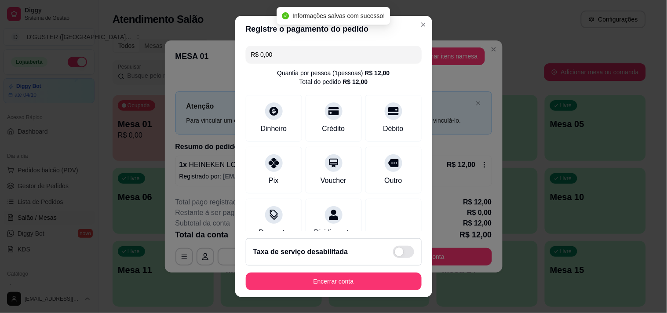
type input "R$ 0,00"
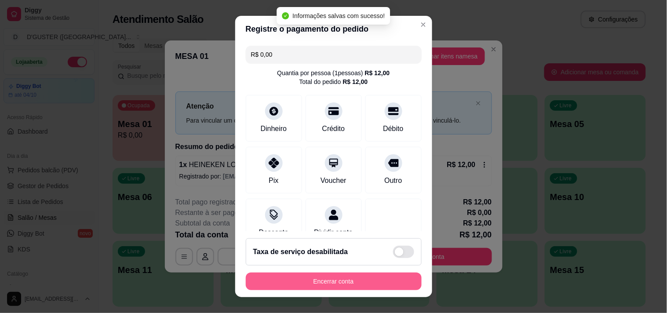
click at [370, 284] on button "Encerrar conta" at bounding box center [334, 282] width 176 height 18
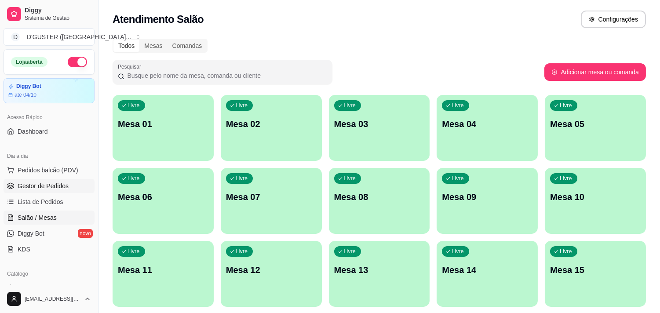
click at [41, 182] on span "Gestor de Pedidos" at bounding box center [43, 186] width 51 height 9
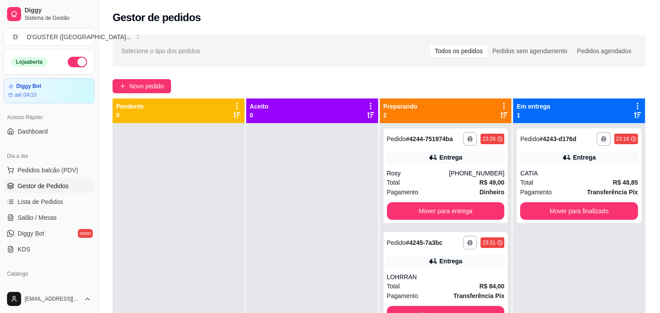
click at [4, 179] on link "Gestor de Pedidos" at bounding box center [49, 186] width 91 height 14
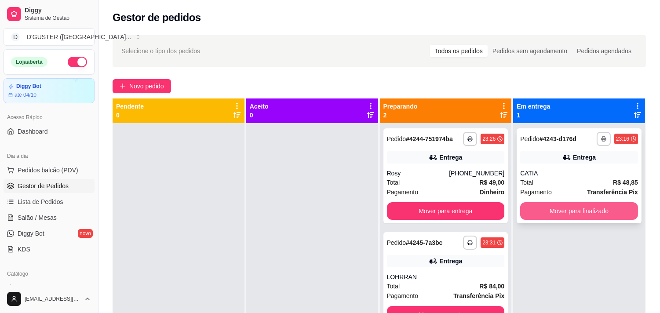
click at [567, 204] on button "Mover para finalizado" at bounding box center [579, 211] width 118 height 18
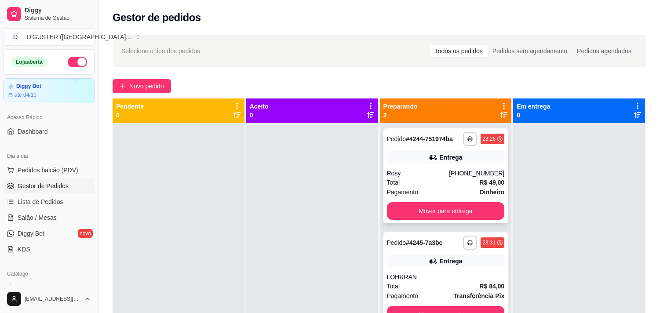
click at [416, 168] on div "**********" at bounding box center [445, 175] width 125 height 95
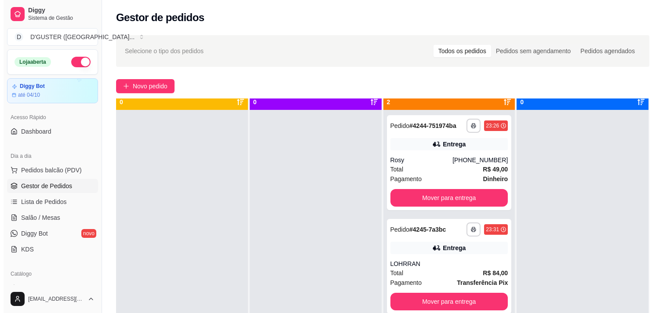
scroll to position [24, 0]
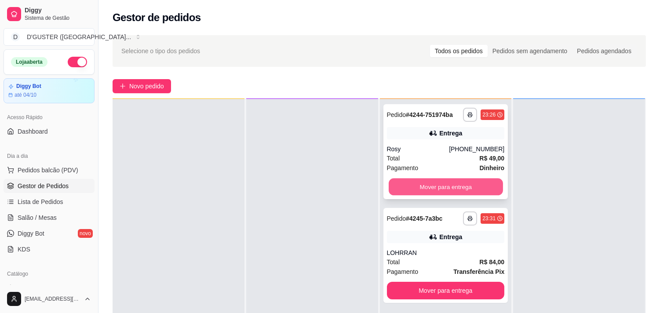
click at [482, 183] on button "Mover para entrega" at bounding box center [446, 187] width 114 height 17
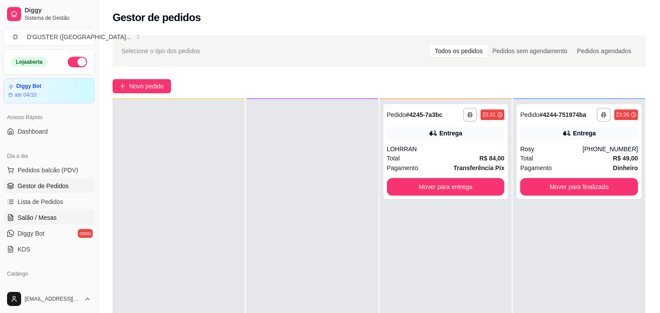
click at [33, 217] on span "Salão / Mesas" at bounding box center [37, 217] width 39 height 9
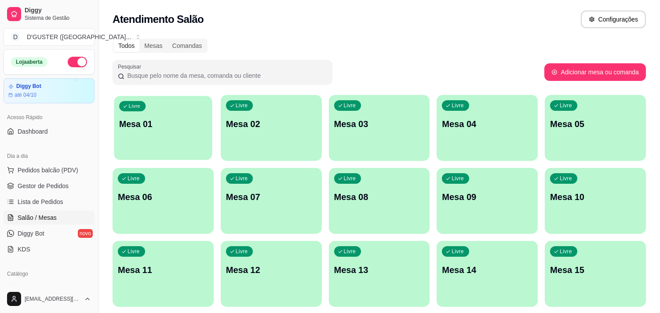
click at [142, 124] on p "Mesa 01" at bounding box center [163, 124] width 88 height 12
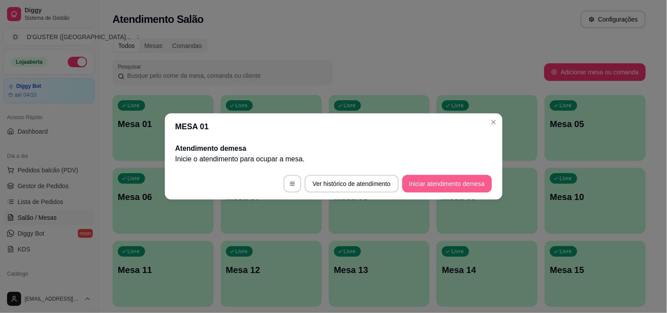
click at [440, 183] on button "Iniciar atendimento de mesa" at bounding box center [447, 184] width 90 height 18
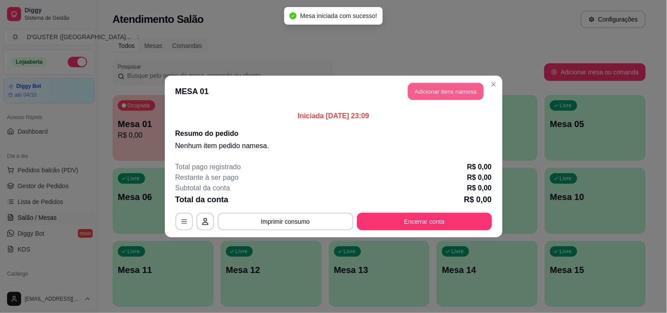
click at [458, 88] on button "Adicionar itens na mesa" at bounding box center [446, 91] width 76 height 17
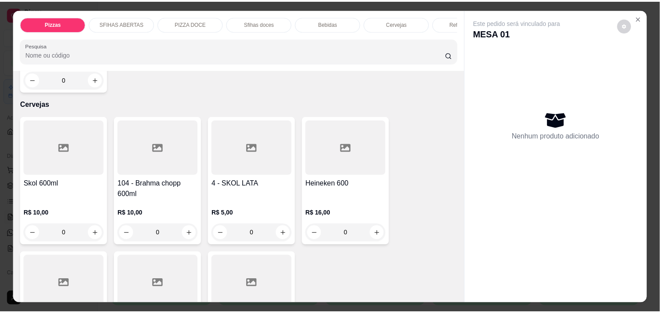
scroll to position [2003, 0]
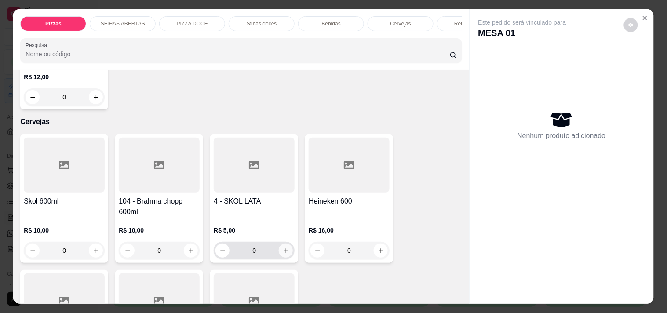
click at [285, 248] on icon "increase-product-quantity" at bounding box center [286, 251] width 7 height 7
type input "1"
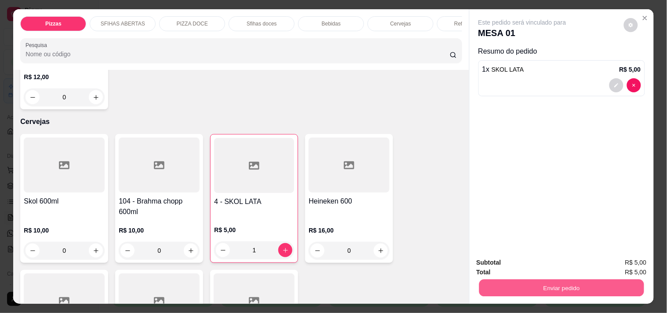
click at [526, 281] on button "Enviar pedido" at bounding box center [561, 287] width 165 height 17
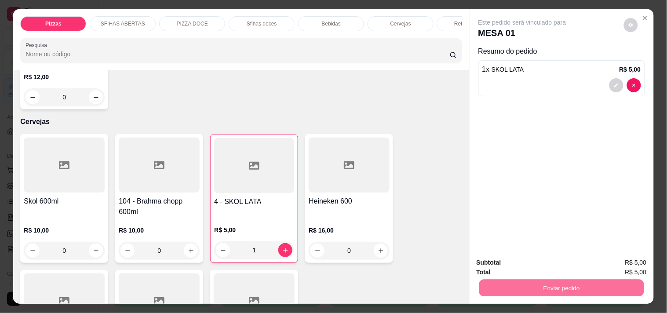
click at [527, 262] on button "Não registrar e enviar pedido" at bounding box center [532, 262] width 89 height 16
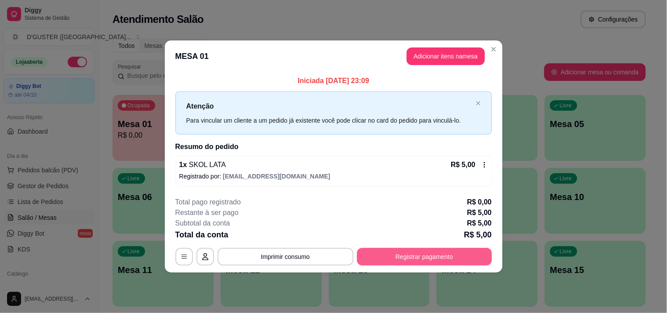
click at [460, 257] on button "Registrar pagamento" at bounding box center [424, 257] width 135 height 18
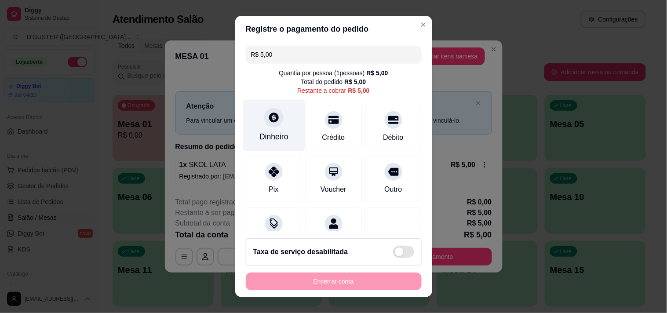
click at [267, 130] on div "Dinheiro" at bounding box center [274, 124] width 62 height 51
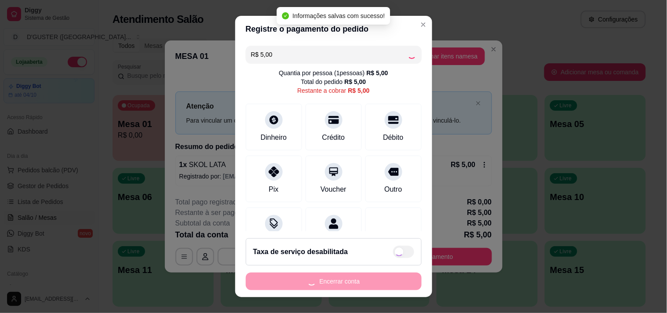
type input "R$ 0,00"
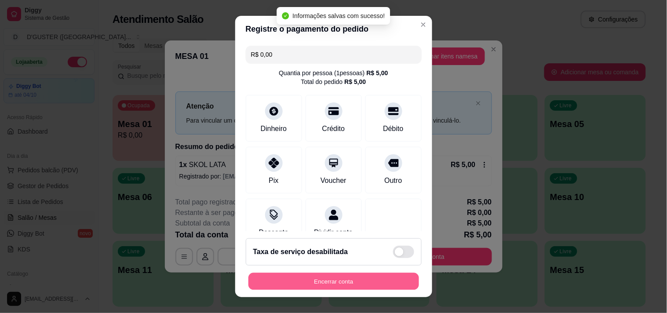
click at [381, 274] on button "Encerrar conta" at bounding box center [333, 281] width 171 height 17
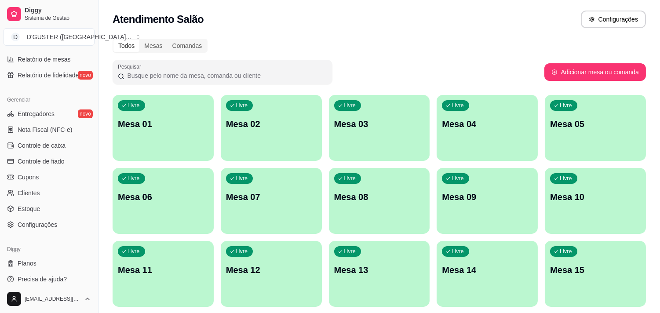
scroll to position [319, 0]
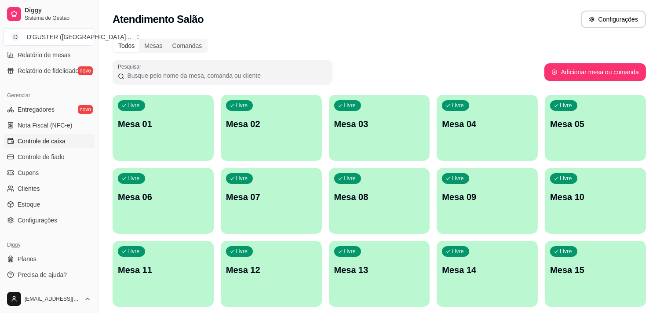
click at [43, 143] on span "Controle de caixa" at bounding box center [42, 141] width 48 height 9
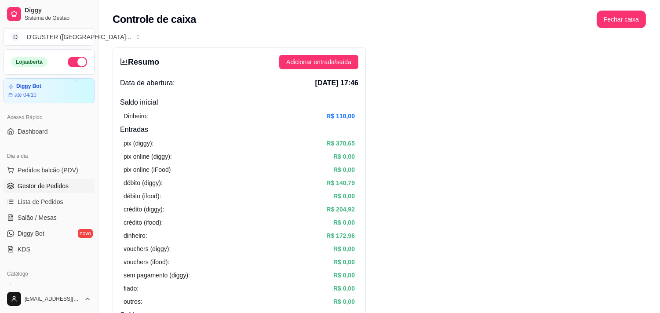
click at [55, 186] on span "Gestor de Pedidos" at bounding box center [43, 186] width 51 height 9
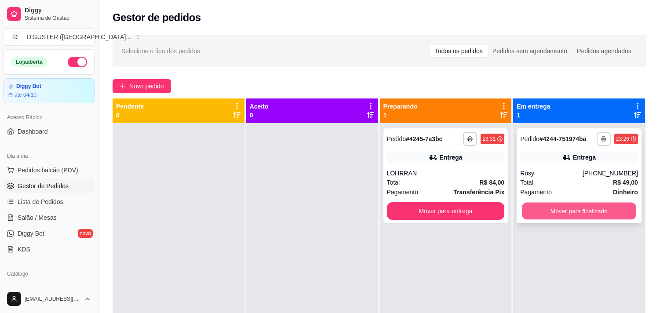
click at [553, 216] on button "Mover para finalizado" at bounding box center [579, 211] width 114 height 17
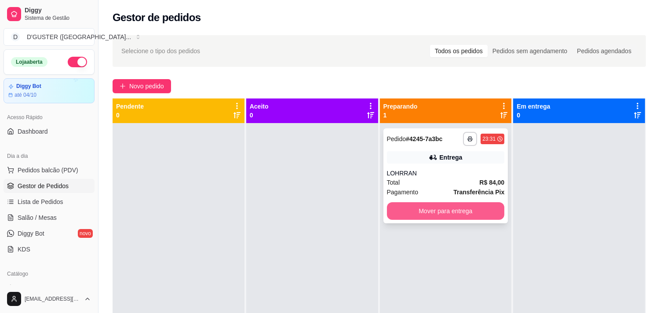
click at [481, 212] on button "Mover para entrega" at bounding box center [446, 211] width 118 height 18
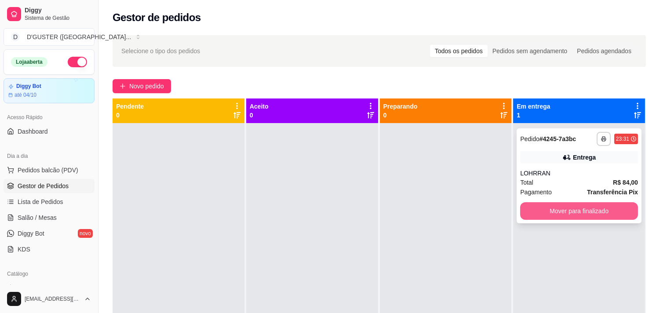
click at [563, 209] on button "Mover para finalizado" at bounding box center [579, 211] width 118 height 18
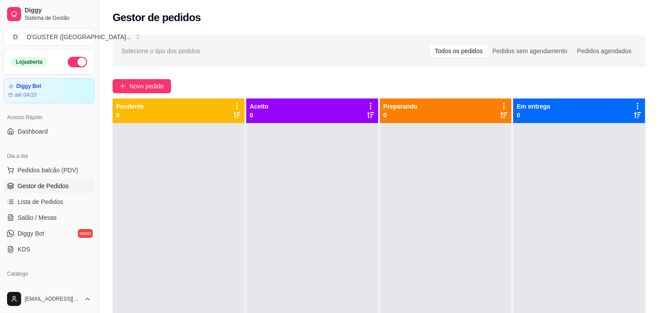
click at [68, 62] on button "button" at bounding box center [77, 62] width 19 height 11
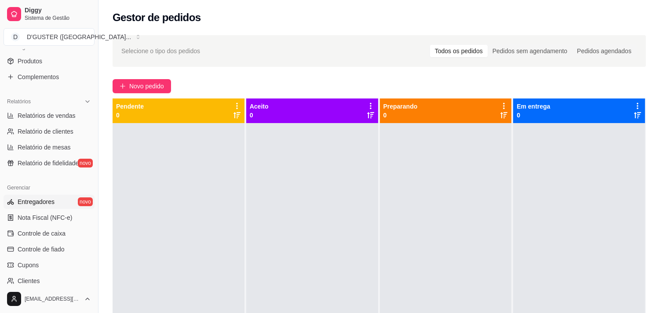
scroll to position [244, 0]
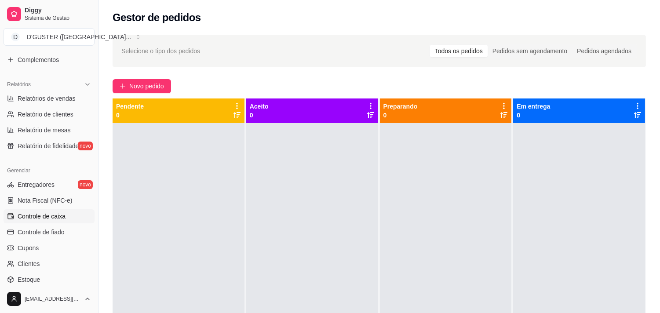
click at [51, 216] on span "Controle de caixa" at bounding box center [42, 216] width 48 height 9
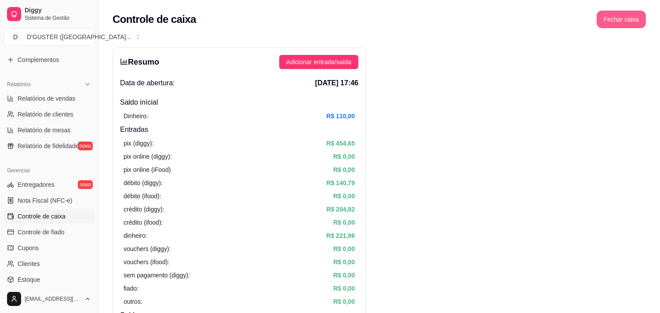
click at [632, 23] on button "Fechar caixa" at bounding box center [621, 20] width 49 height 18
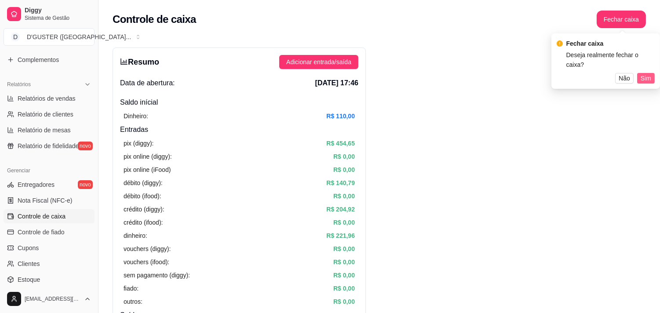
click at [646, 73] on span "Sim" at bounding box center [646, 78] width 11 height 10
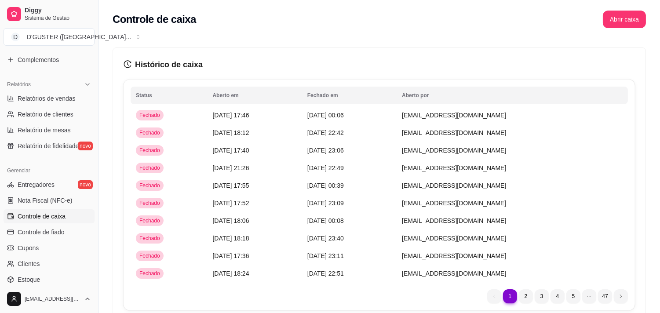
scroll to position [319, 0]
